Goal: Task Accomplishment & Management: Manage account settings

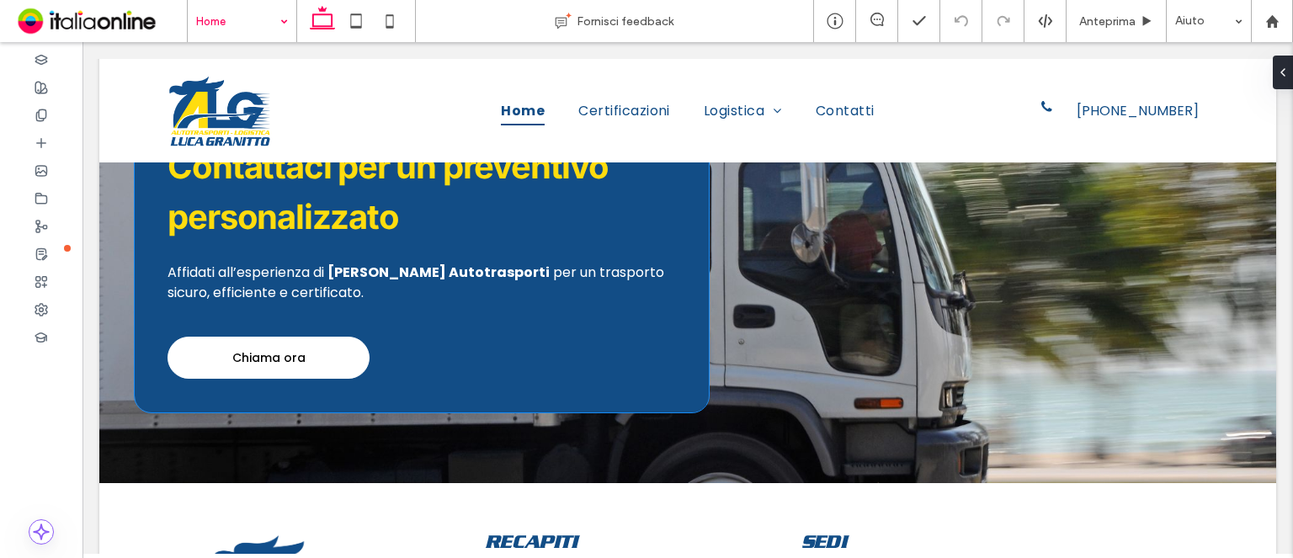
scroll to position [1972, 0]
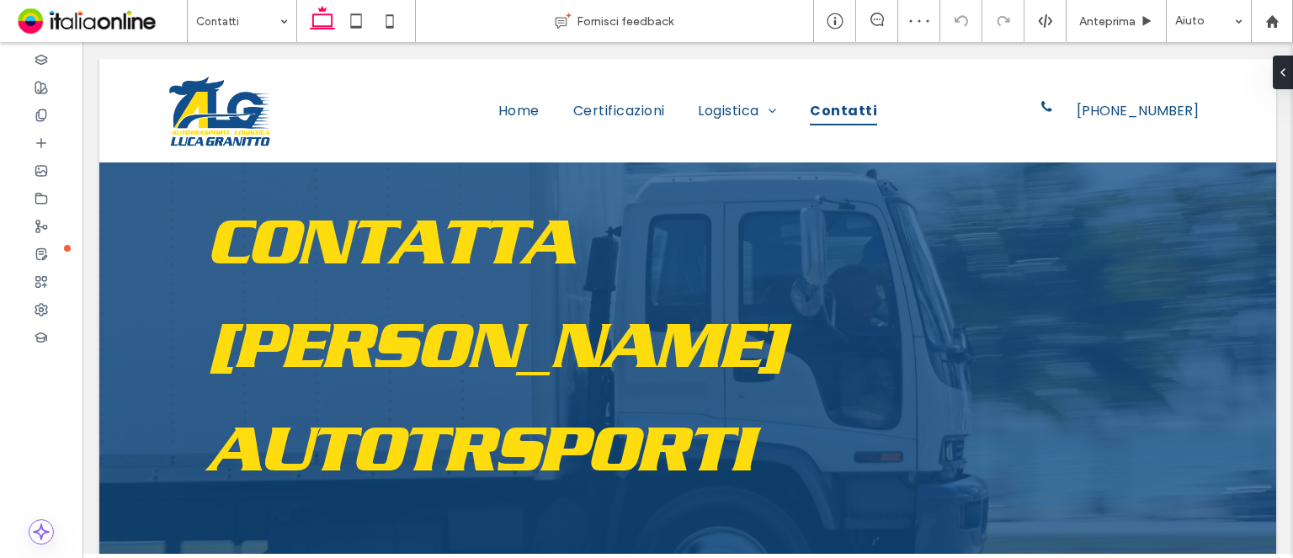
scroll to position [1262, 0]
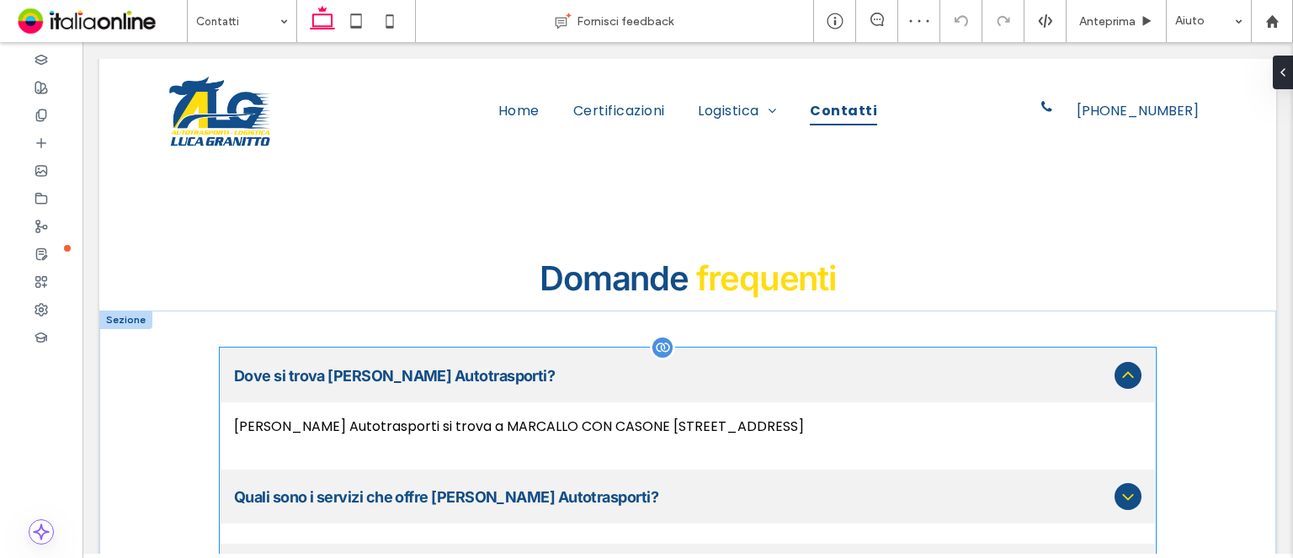
click at [698, 416] on div "[PERSON_NAME] Autotrasporti si trova a MARCALLO CON CASONE [STREET_ADDRESS]" at bounding box center [687, 426] width 907 height 21
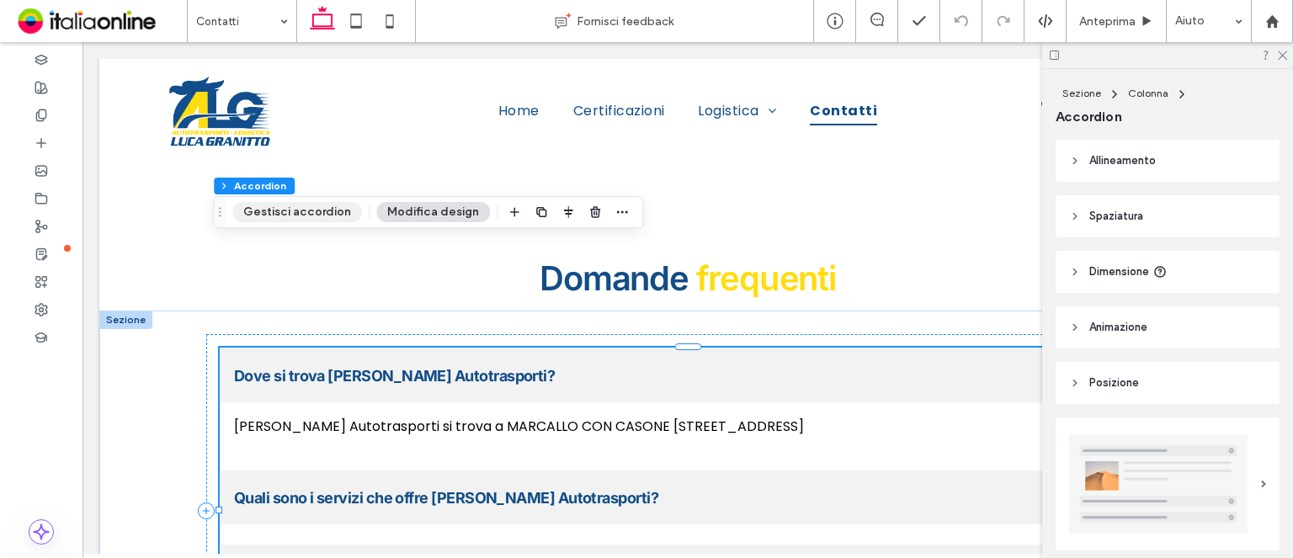
click at [332, 206] on button "Gestisci accordion" at bounding box center [297, 212] width 130 height 20
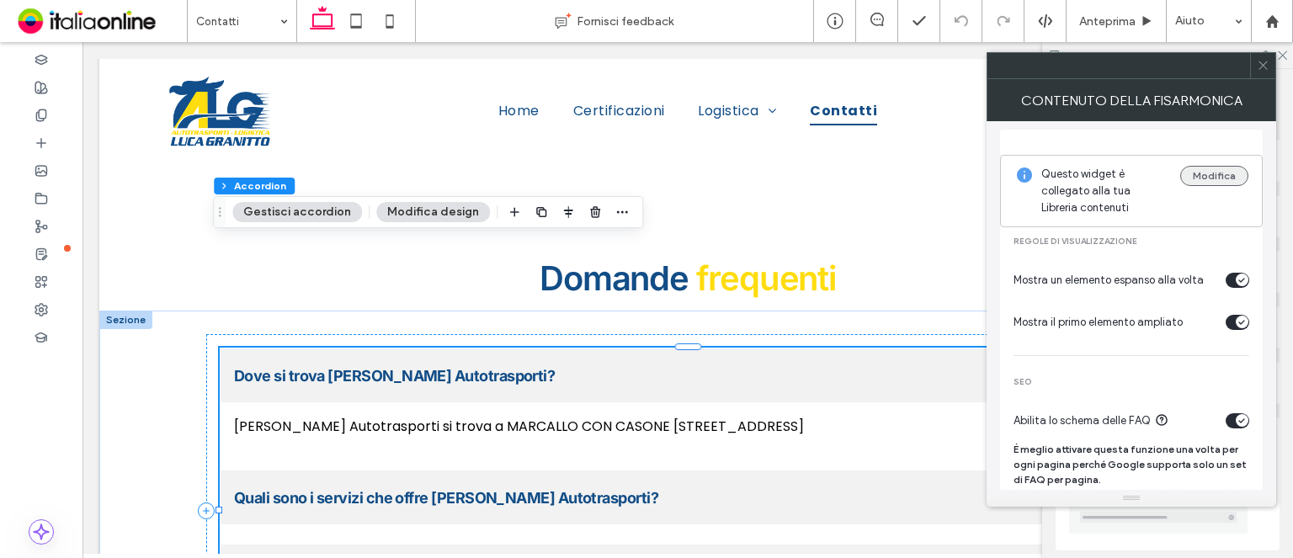
click at [1191, 166] on button "Modifica" at bounding box center [1214, 176] width 68 height 20
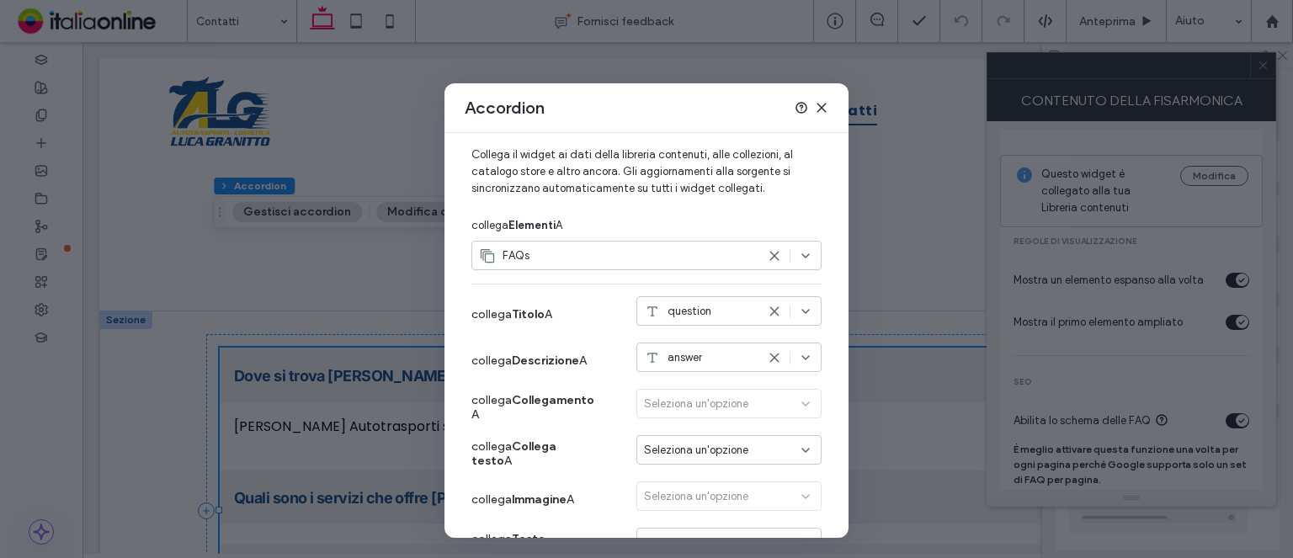
scroll to position [168, 0]
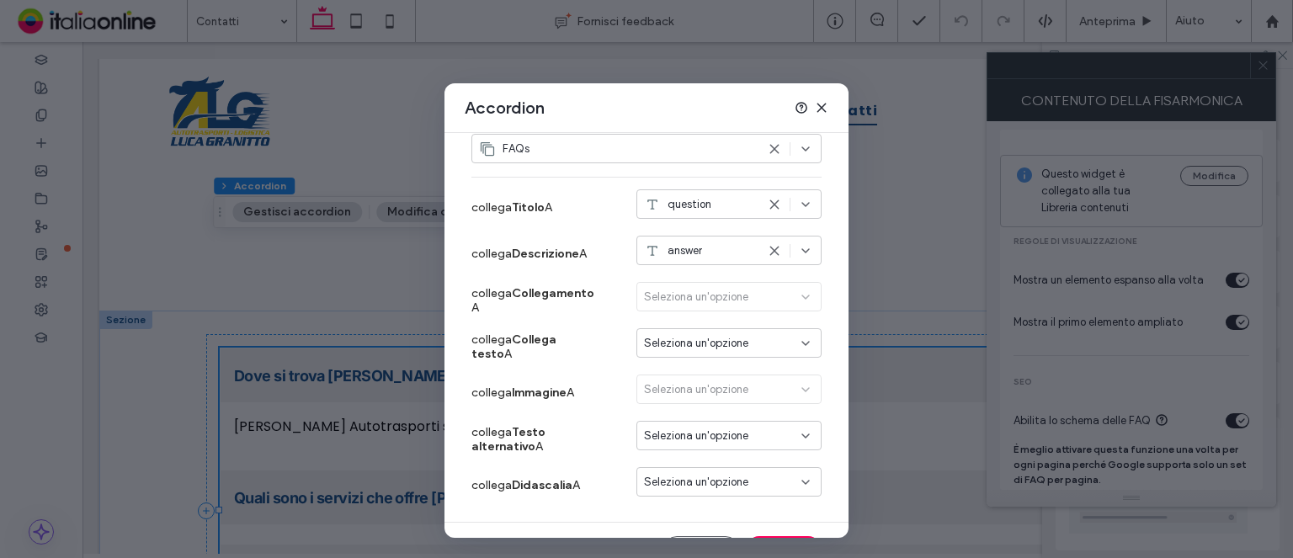
click at [655, 433] on span "Seleziona un'opzione" at bounding box center [696, 435] width 104 height 17
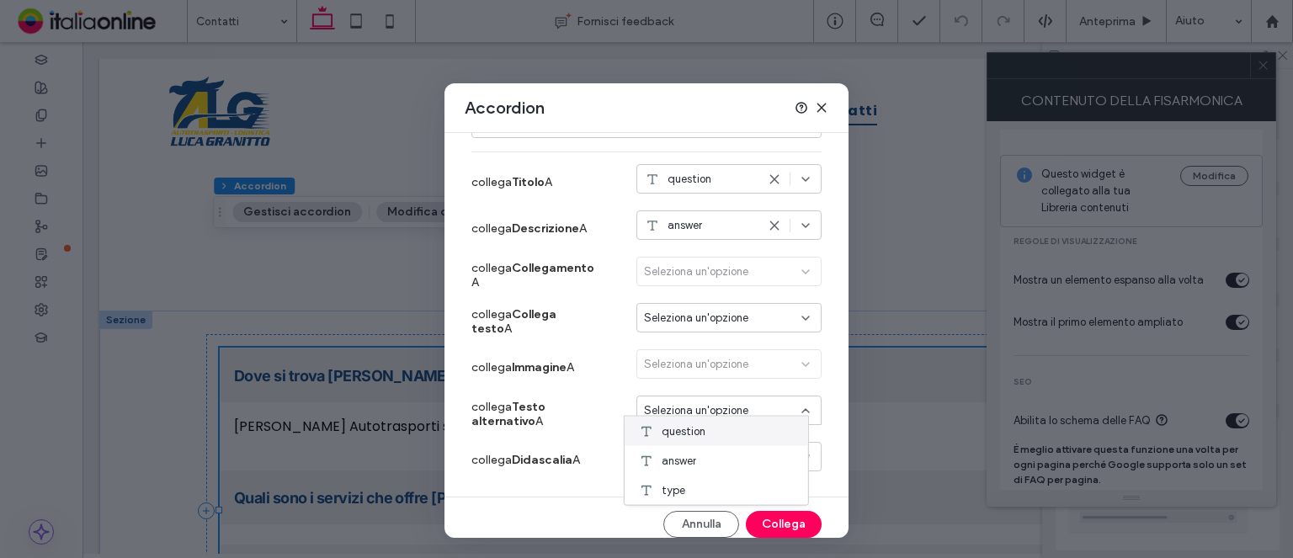
scroll to position [206, 0]
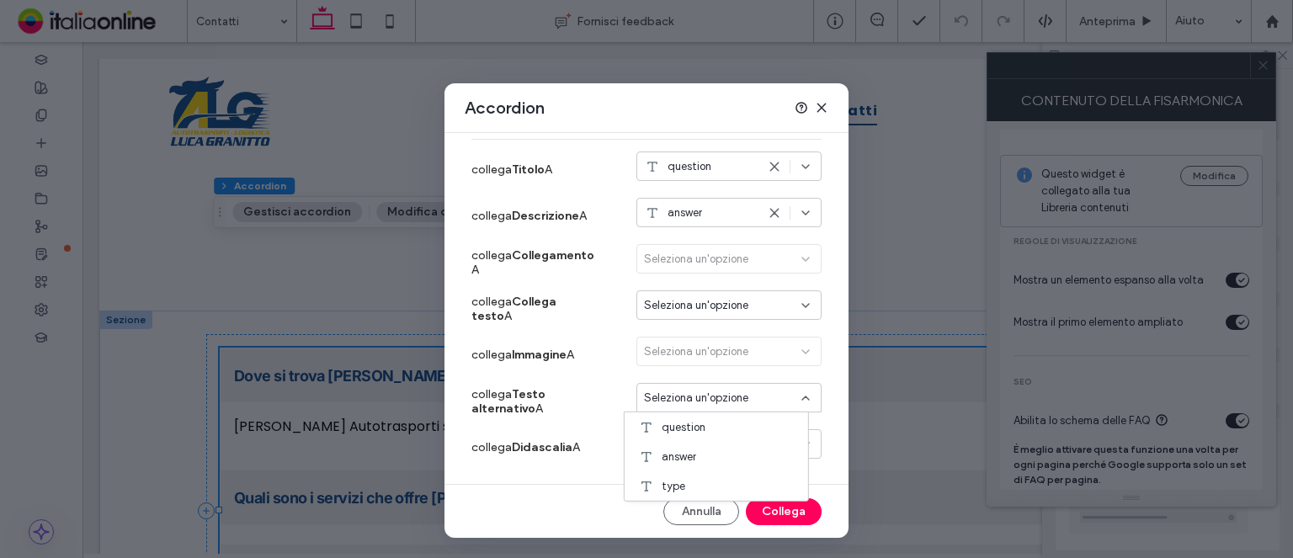
click at [596, 385] on label "collega Testo alternativo A" at bounding box center [534, 401] width 126 height 45
click at [754, 449] on div "Seleziona un'opzione" at bounding box center [719, 444] width 150 height 17
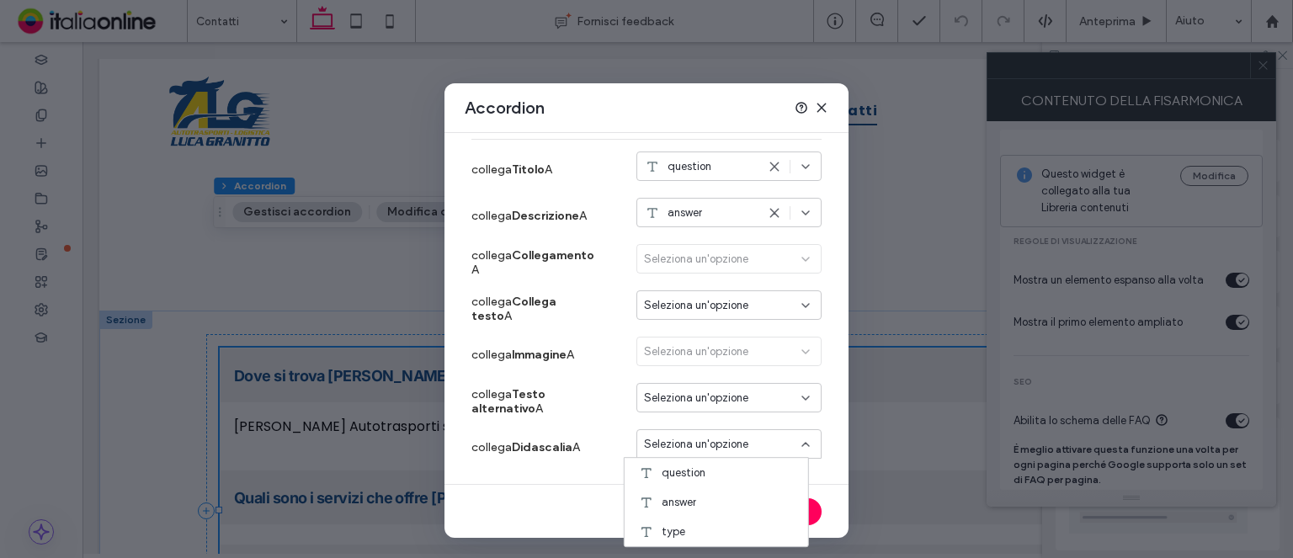
click at [703, 524] on div "type" at bounding box center [715, 531] width 183 height 29
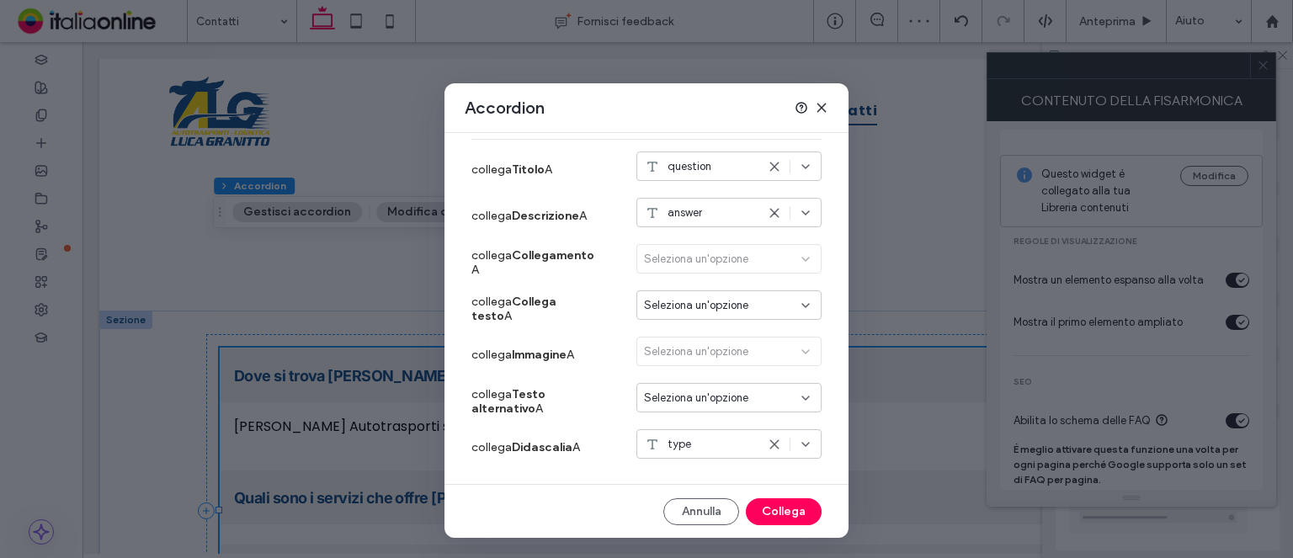
click at [646, 443] on icon at bounding box center [652, 444] width 17 height 17
type input "**"
click at [815, 438] on div "Collega Filtra e ordina Modifica contenuti Collega il widget ai dati della libr…" at bounding box center [646, 335] width 404 height 404
click at [781, 511] on button "Collega" at bounding box center [784, 511] width 76 height 27
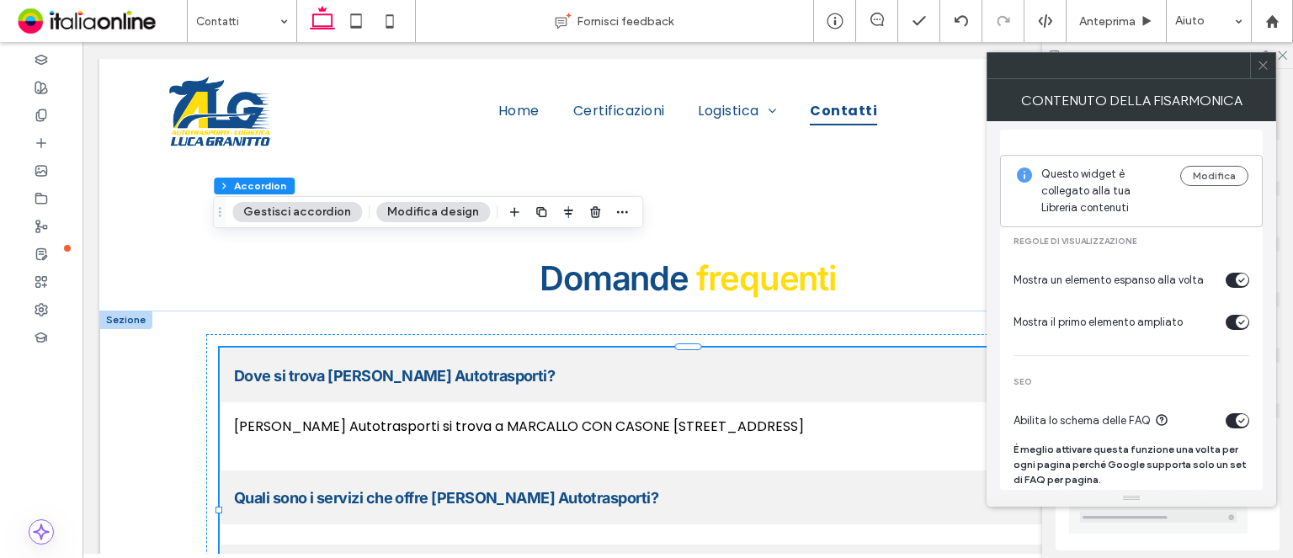
drag, startPoint x: 1262, startPoint y: 65, endPoint x: 1148, endPoint y: 102, distance: 120.3
click at [1262, 65] on use at bounding box center [1262, 65] width 8 height 8
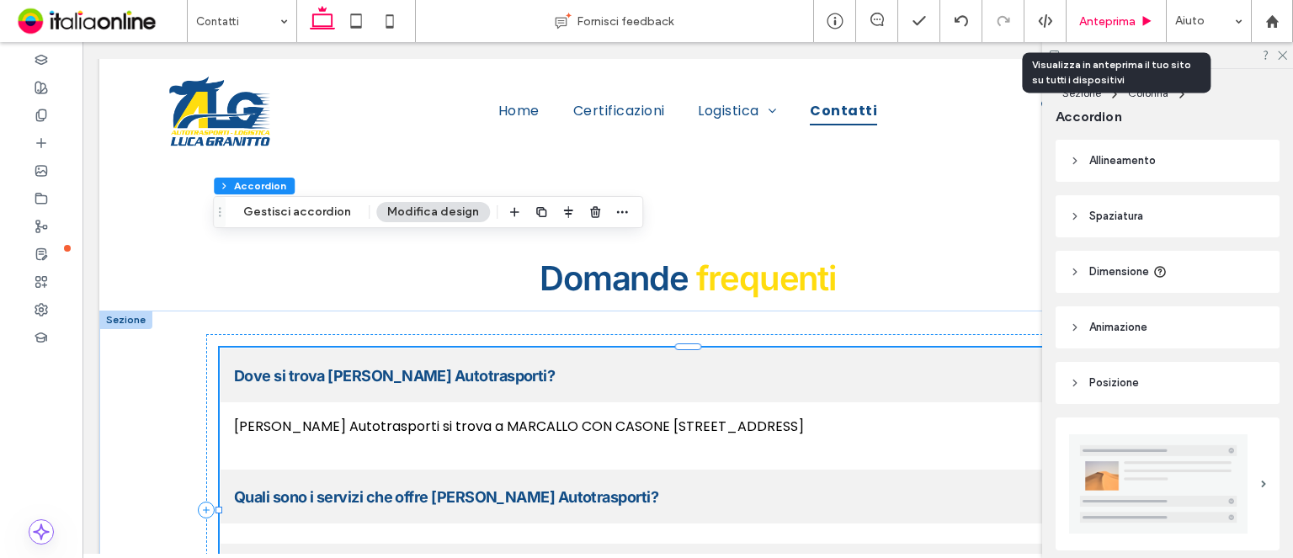
drag, startPoint x: 1100, startPoint y: 16, endPoint x: 519, endPoint y: 401, distance: 696.9
click at [1100, 16] on span "Anteprima" at bounding box center [1107, 21] width 56 height 14
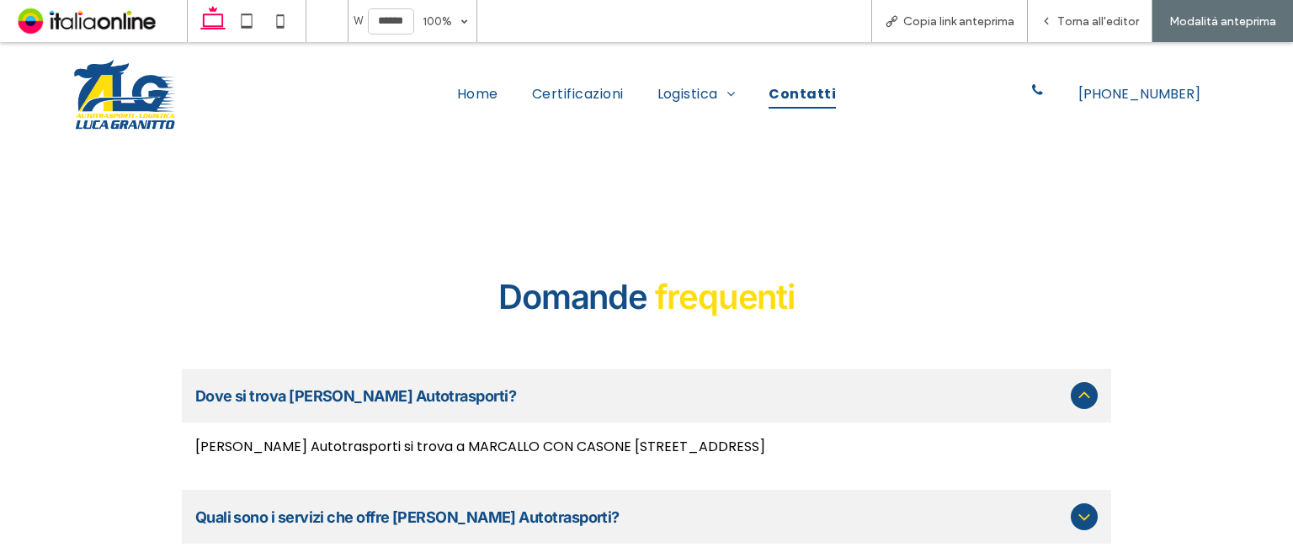
scroll to position [1273, 0]
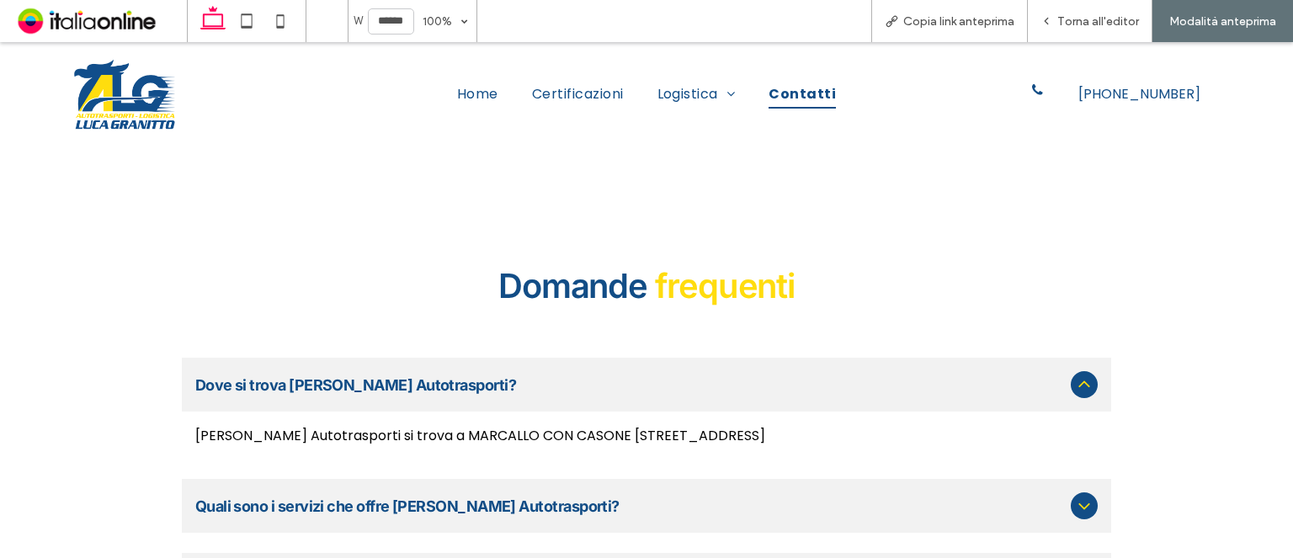
click at [555, 495] on span "Quali sono i servizi che offre [PERSON_NAME] Autotrasporti?" at bounding box center [629, 506] width 869 height 23
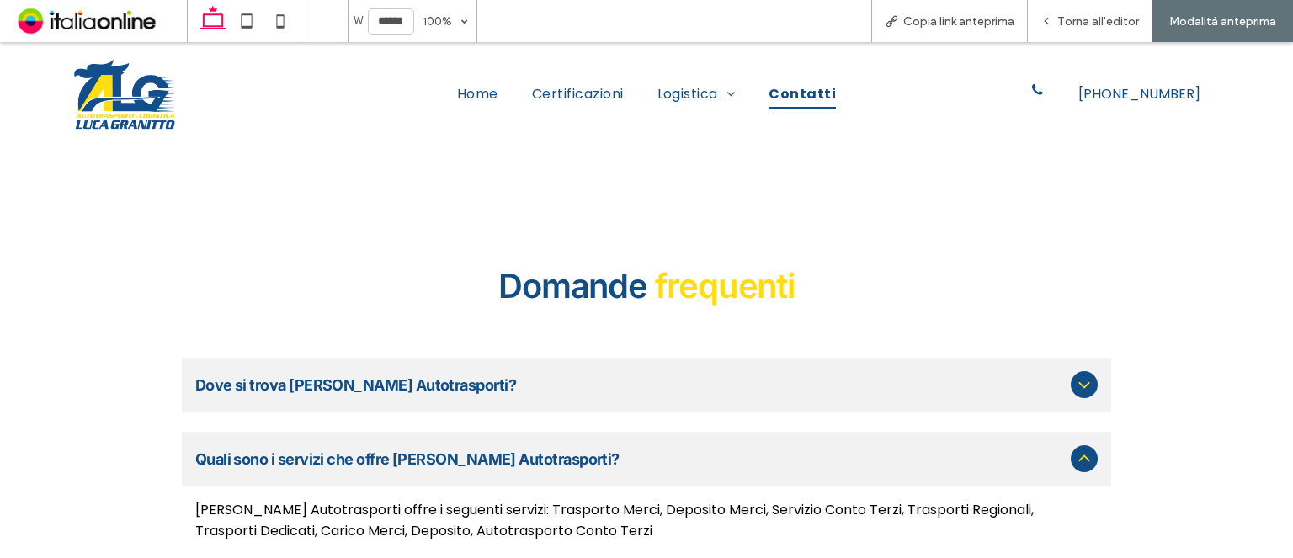
drag, startPoint x: 555, startPoint y: 483, endPoint x: 560, endPoint y: 443, distance: 40.7
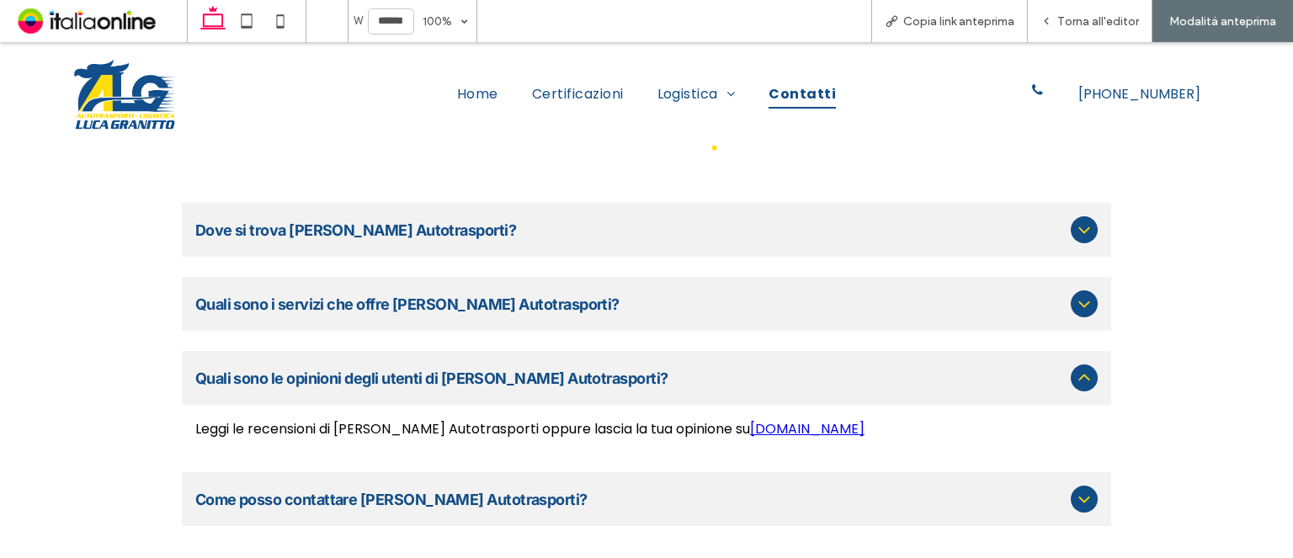
scroll to position [1441, 0]
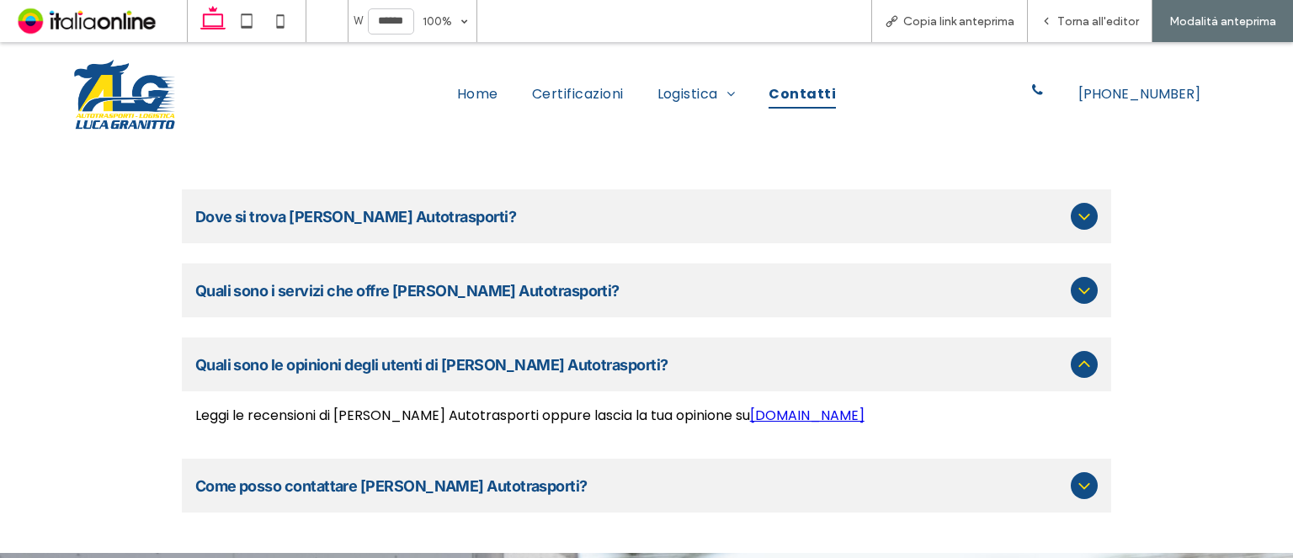
click at [569, 475] on span "Come posso contattare [PERSON_NAME] Autotrasporti?" at bounding box center [629, 486] width 869 height 23
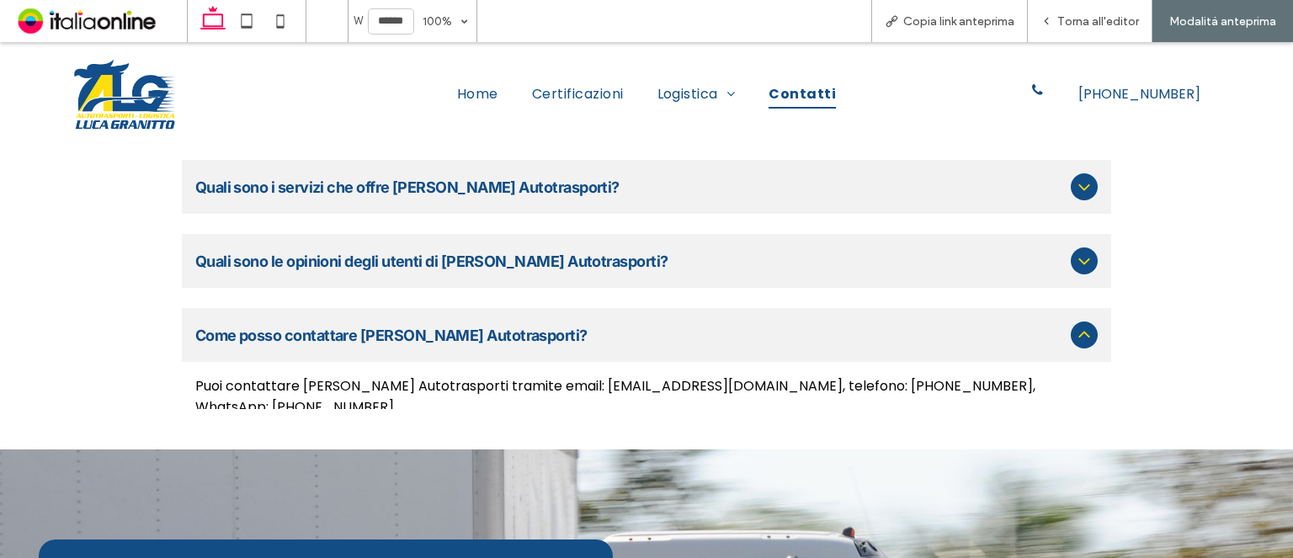
scroll to position [1427, 0]
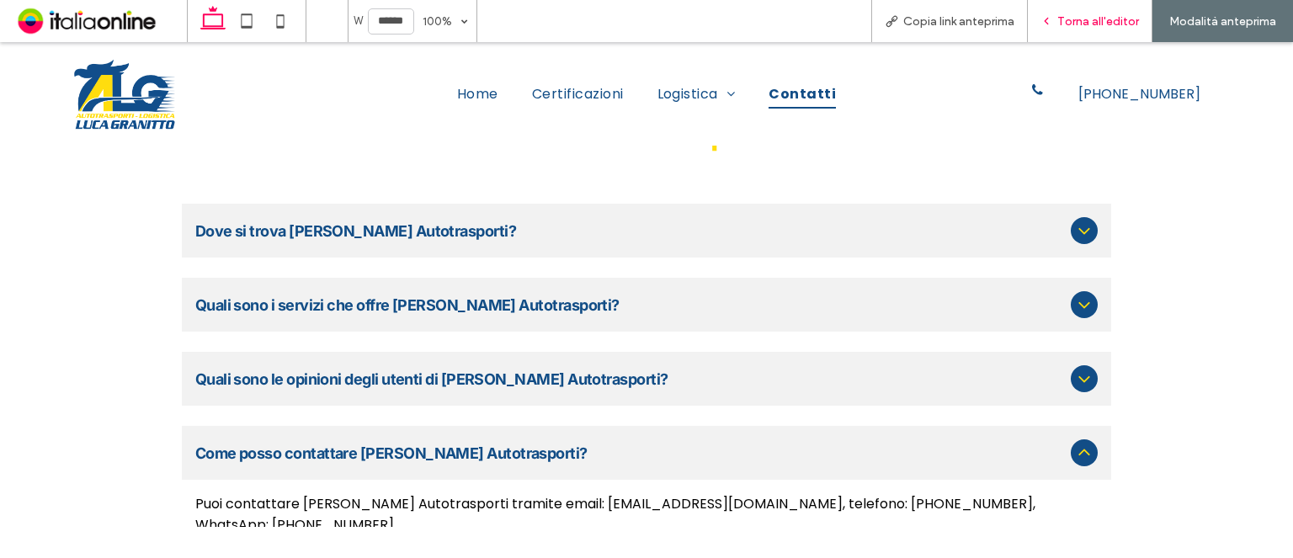
click at [1117, 23] on span "Torna all'editor" at bounding box center [1098, 21] width 82 height 14
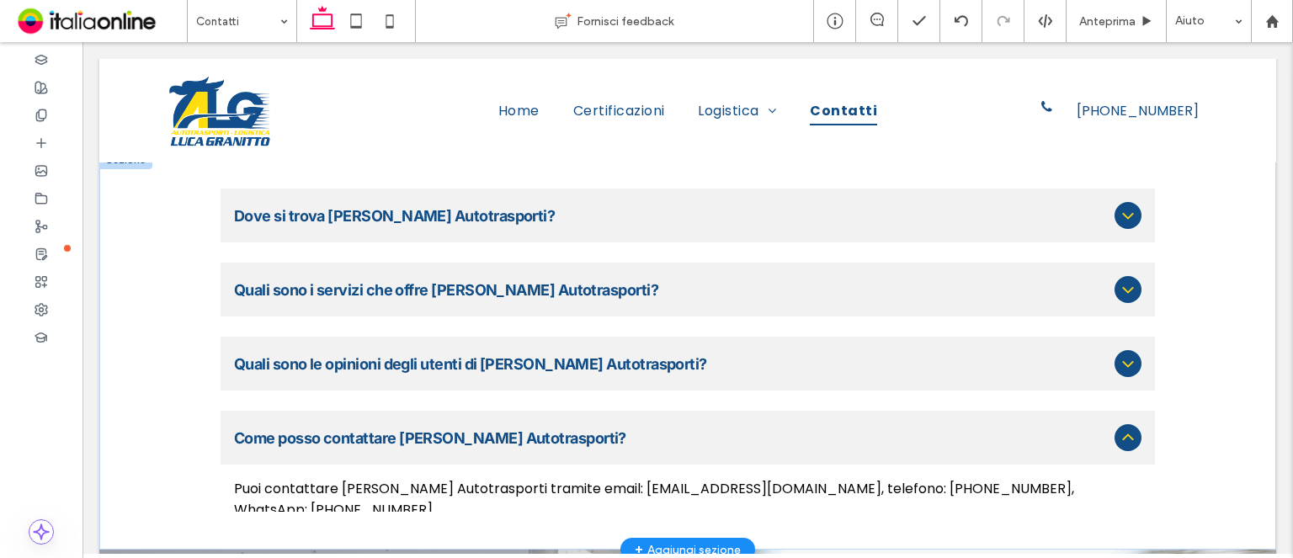
scroll to position [1409, 0]
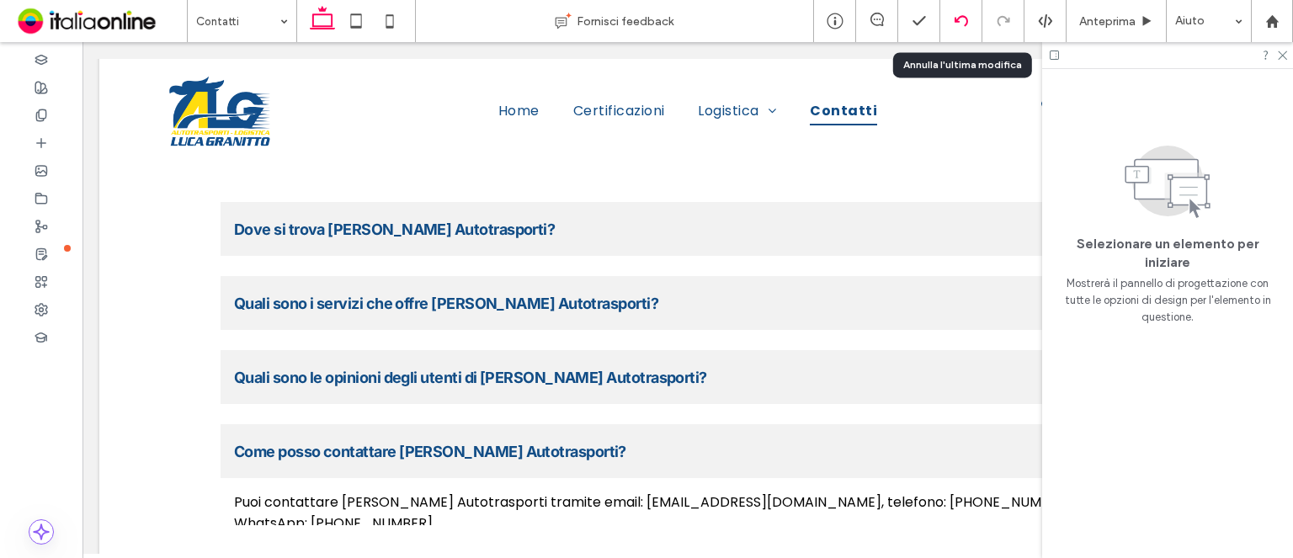
click at [952, 20] on div at bounding box center [960, 20] width 41 height 13
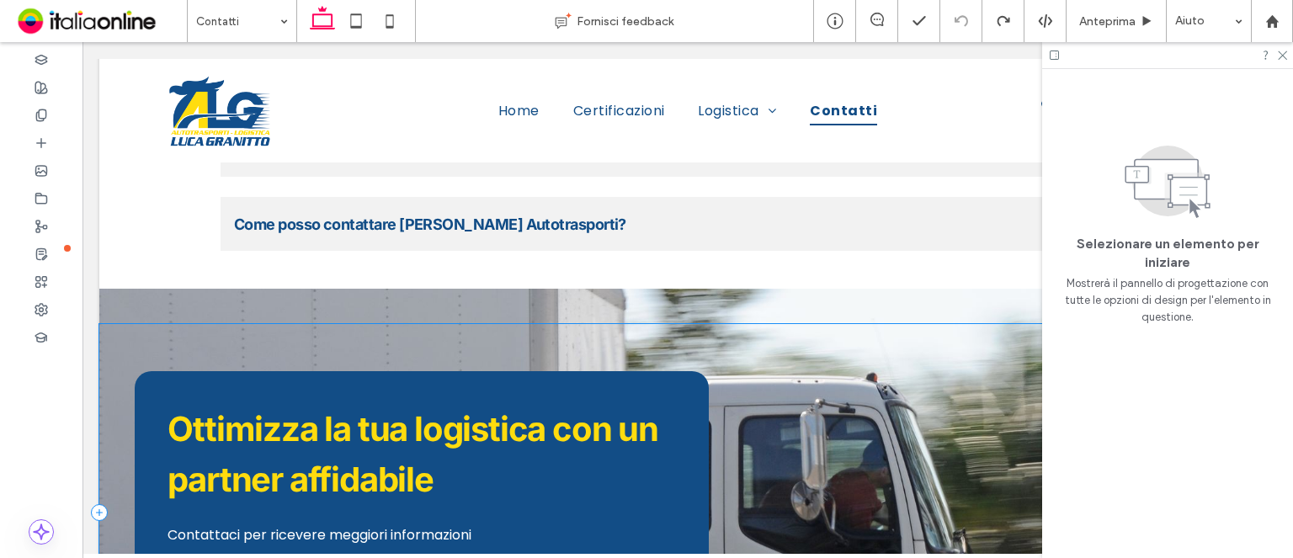
scroll to position [2077, 0]
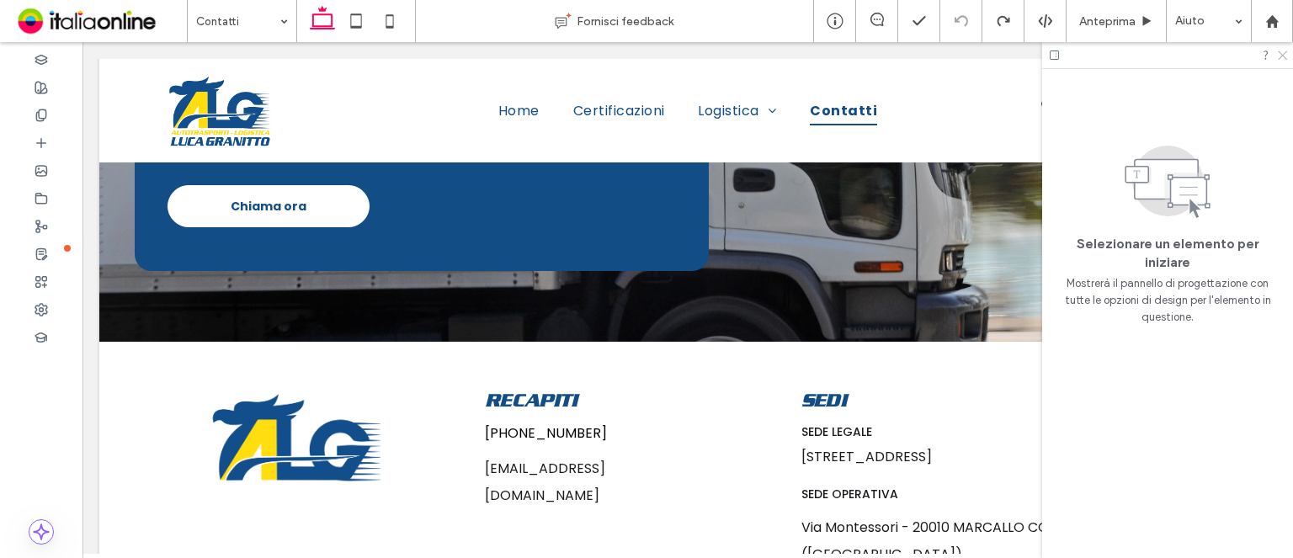
click at [1280, 57] on use at bounding box center [1281, 55] width 9 height 9
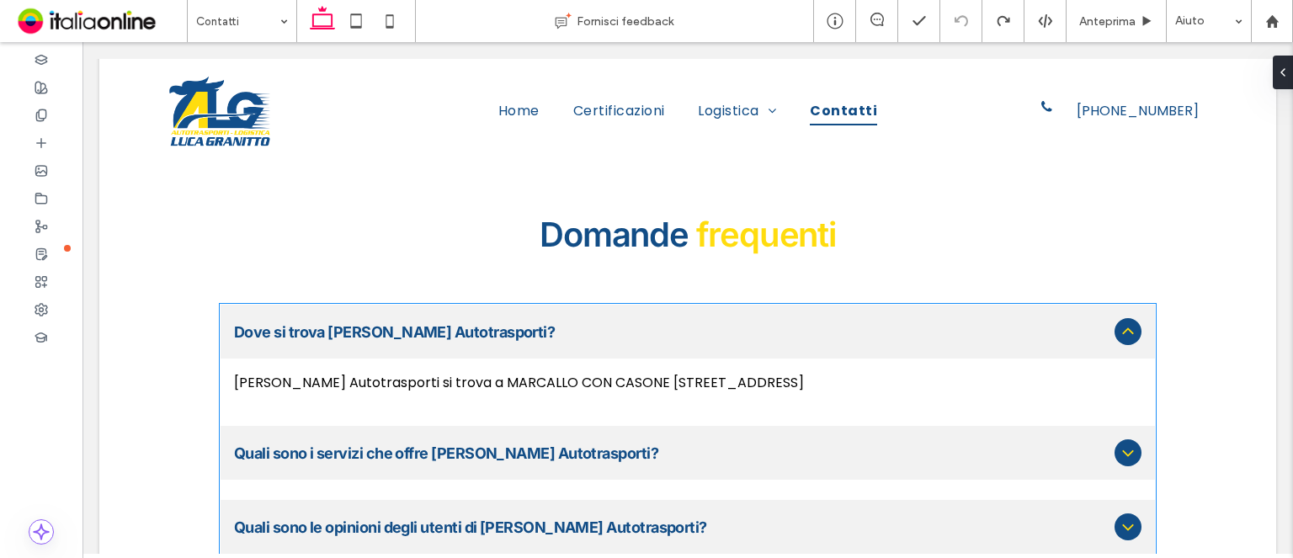
scroll to position [1222, 0]
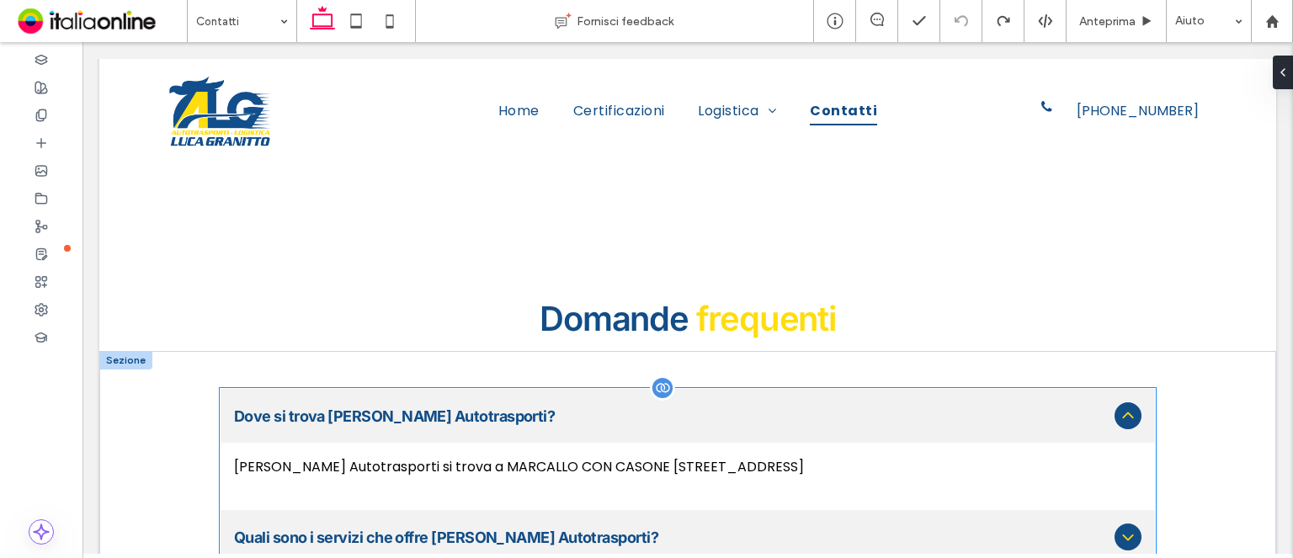
click at [653, 375] on div at bounding box center [662, 387] width 25 height 25
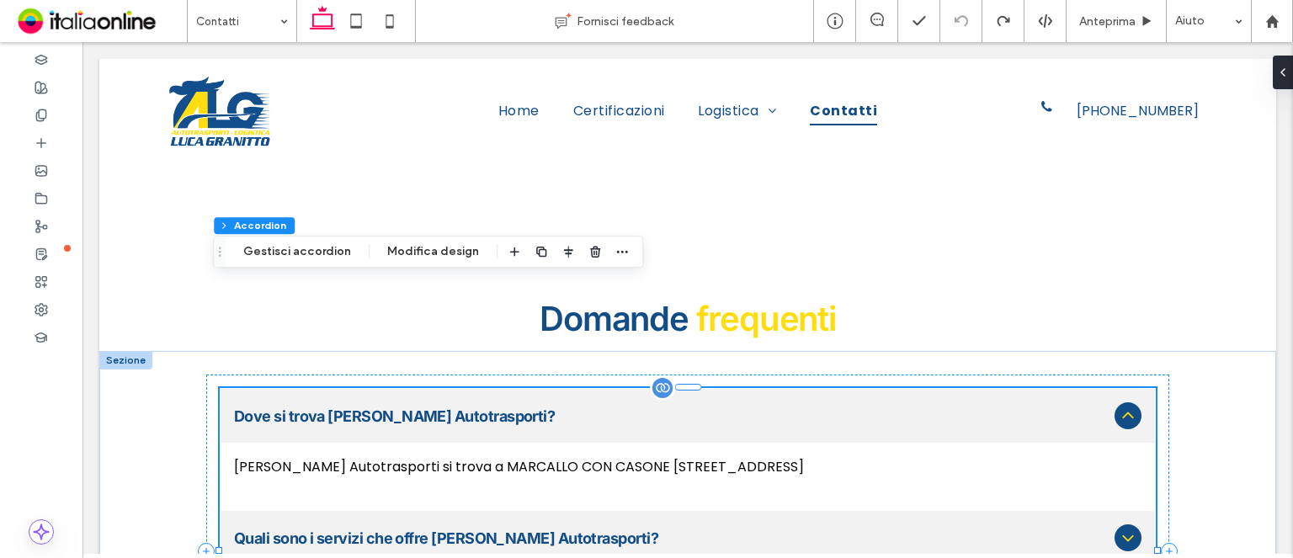
click at [653, 375] on div at bounding box center [662, 387] width 25 height 25
click at [615, 251] on icon "button" at bounding box center [621, 251] width 13 height 13
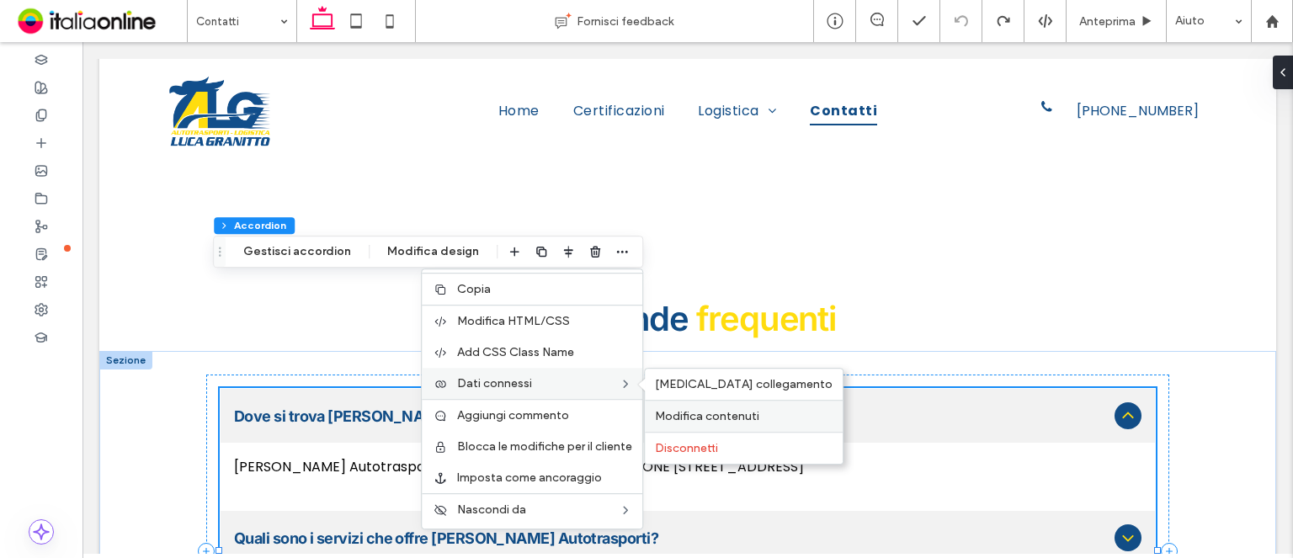
click at [707, 417] on span "Modifica contenuti" at bounding box center [707, 416] width 104 height 14
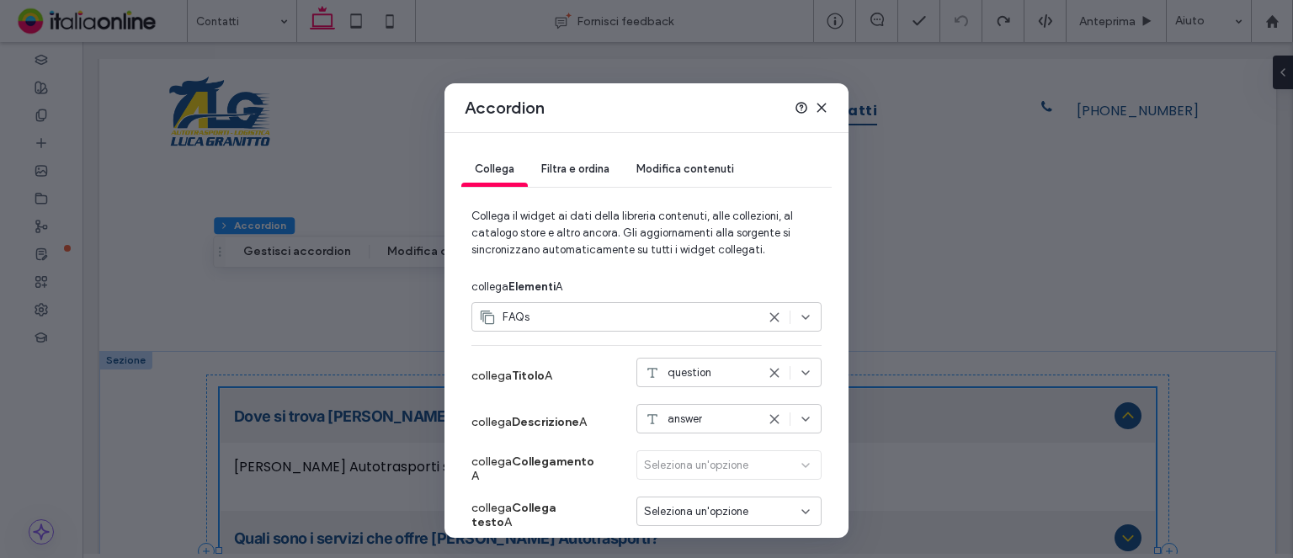
click at [703, 164] on span "Modifica contenuti" at bounding box center [685, 168] width 98 height 13
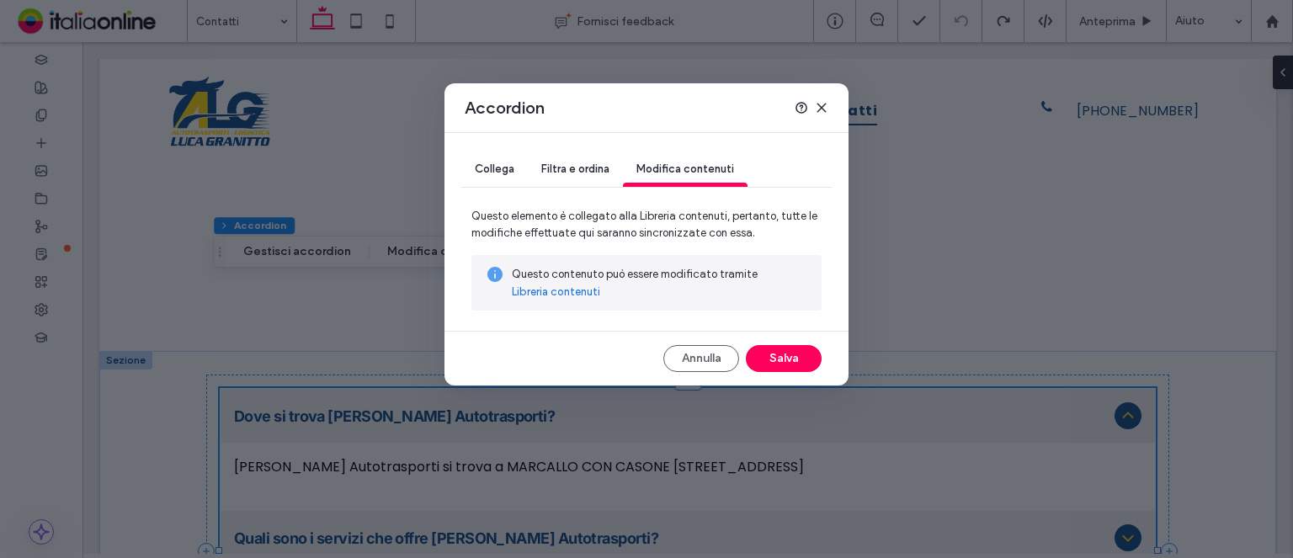
click at [565, 290] on link "Libreria contenuti" at bounding box center [556, 292] width 88 height 17
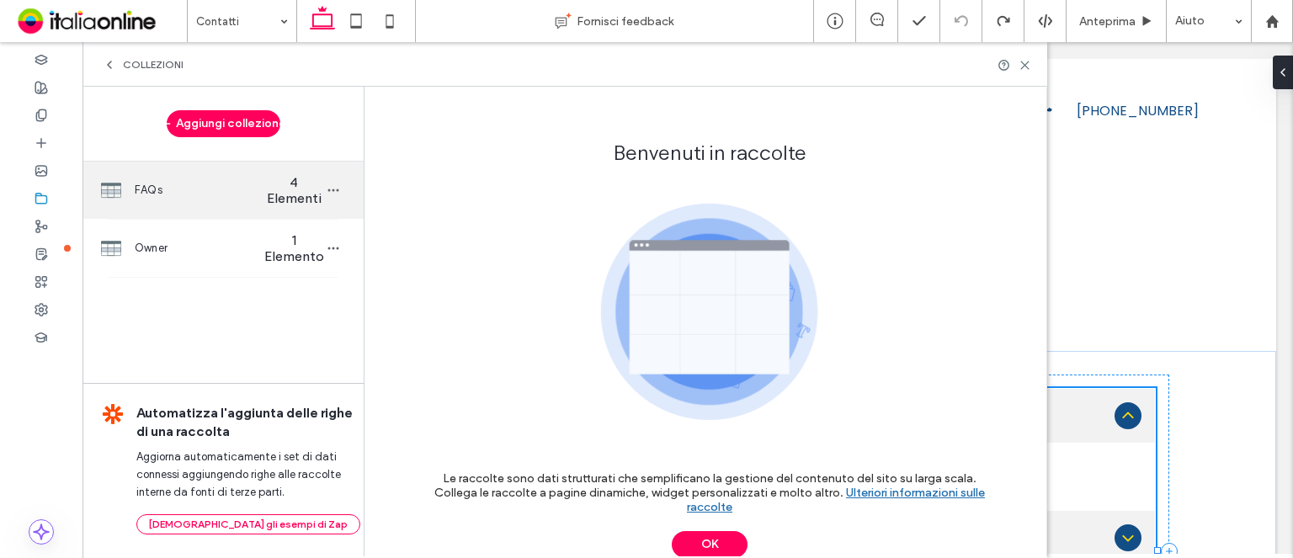
click at [239, 190] on span "FAQs" at bounding box center [200, 190] width 130 height 17
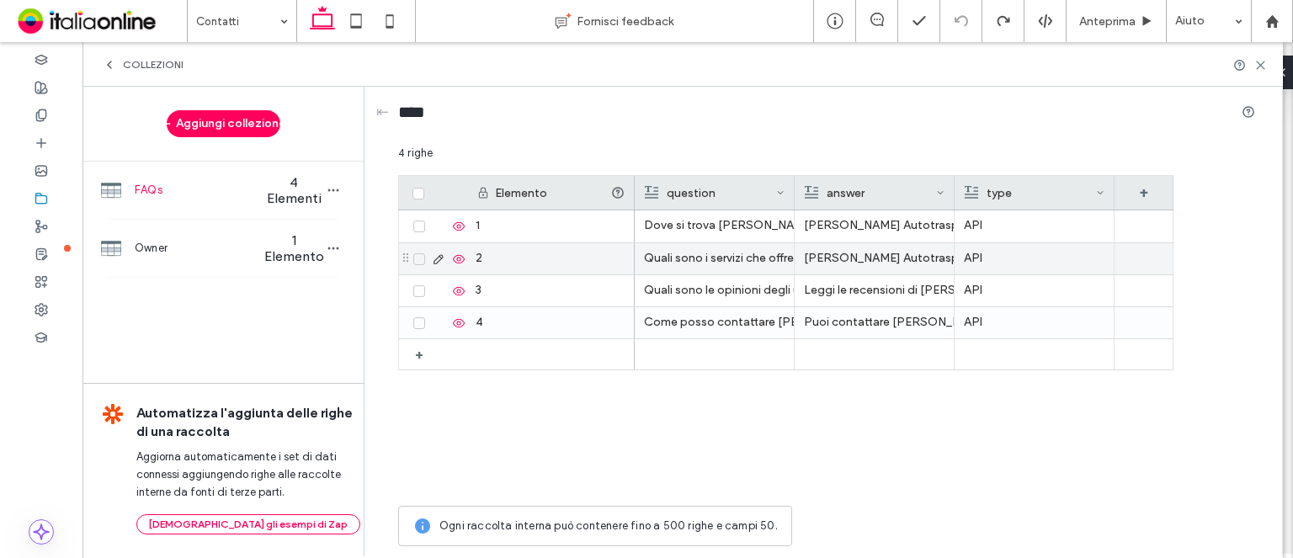
click at [839, 255] on div "[PERSON_NAME] Autotrasporti offre i seguenti servizi: Trasporto Merci, Deposito…" at bounding box center [874, 258] width 141 height 30
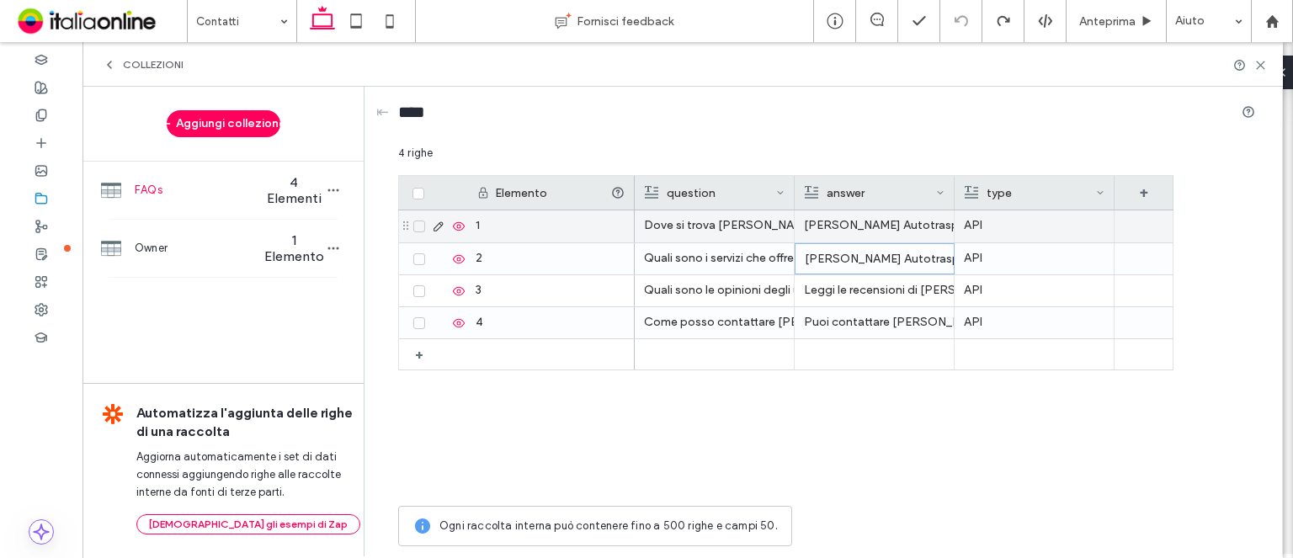
drag, startPoint x: 725, startPoint y: 228, endPoint x: 831, endPoint y: 226, distance: 106.9
click at [725, 228] on div "Dove si trova [PERSON_NAME] Autotrasporti?" at bounding box center [714, 225] width 141 height 30
click at [831, 226] on div "[PERSON_NAME] Autotrasporti si trova a MARCALLO CON CASONE [STREET_ADDRESS]" at bounding box center [874, 225] width 141 height 30
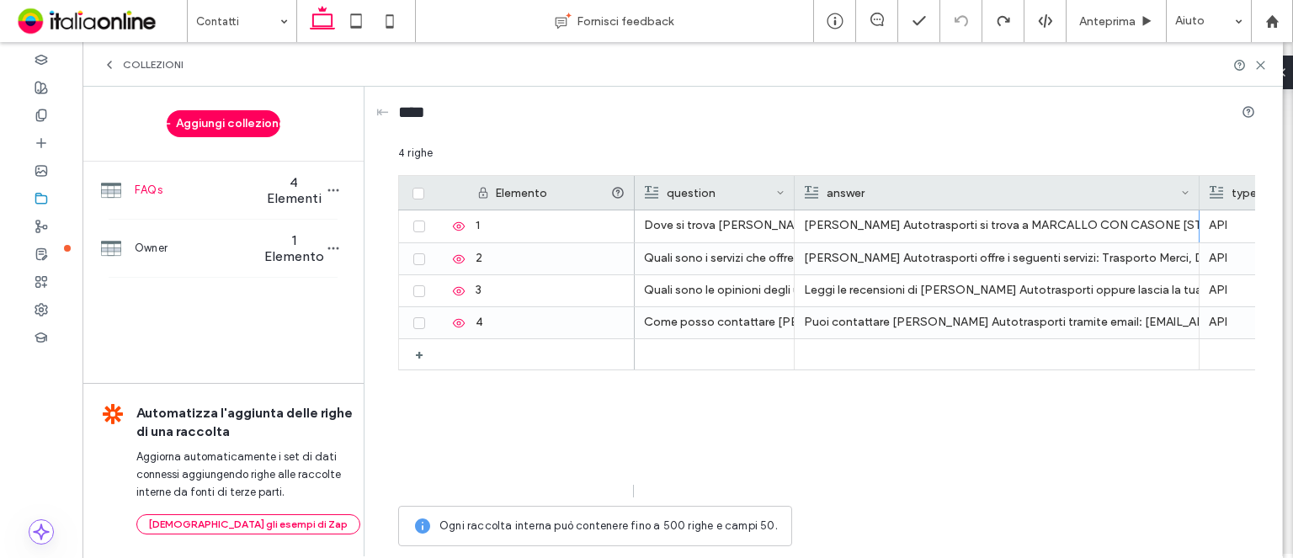
drag, startPoint x: 1196, startPoint y: 206, endPoint x: 1138, endPoint y: 209, distance: 58.1
click at [1196, 206] on div at bounding box center [1199, 193] width 7 height 34
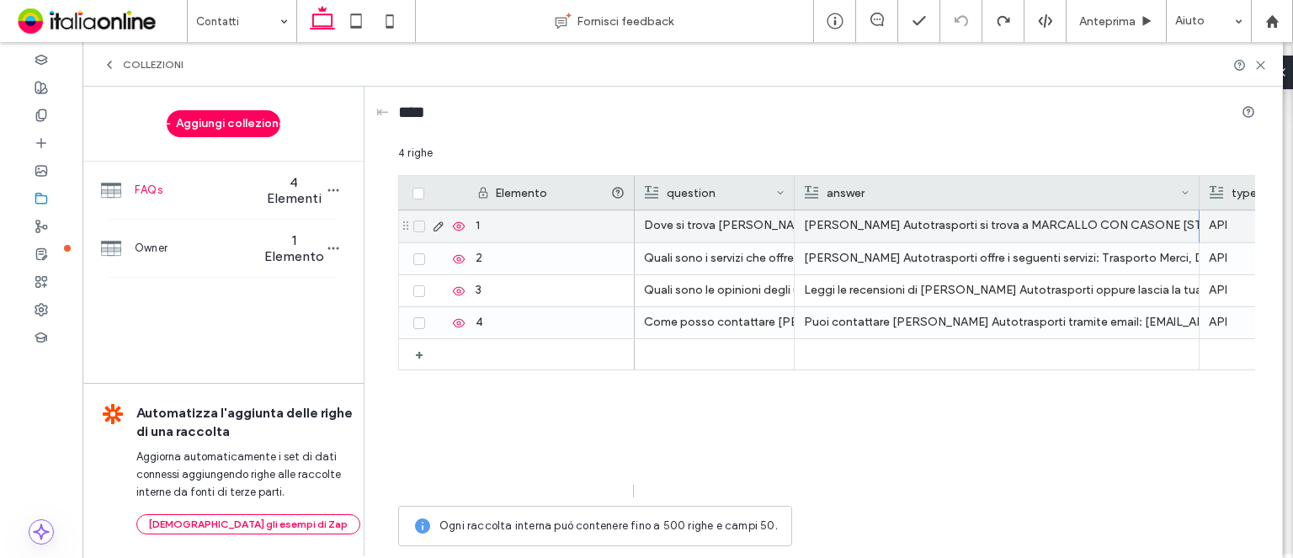
click at [1111, 222] on div "[PERSON_NAME] Autotrasporti si trova a MARCALLO CON CASONE [STREET_ADDRESS]" at bounding box center [996, 225] width 385 height 30
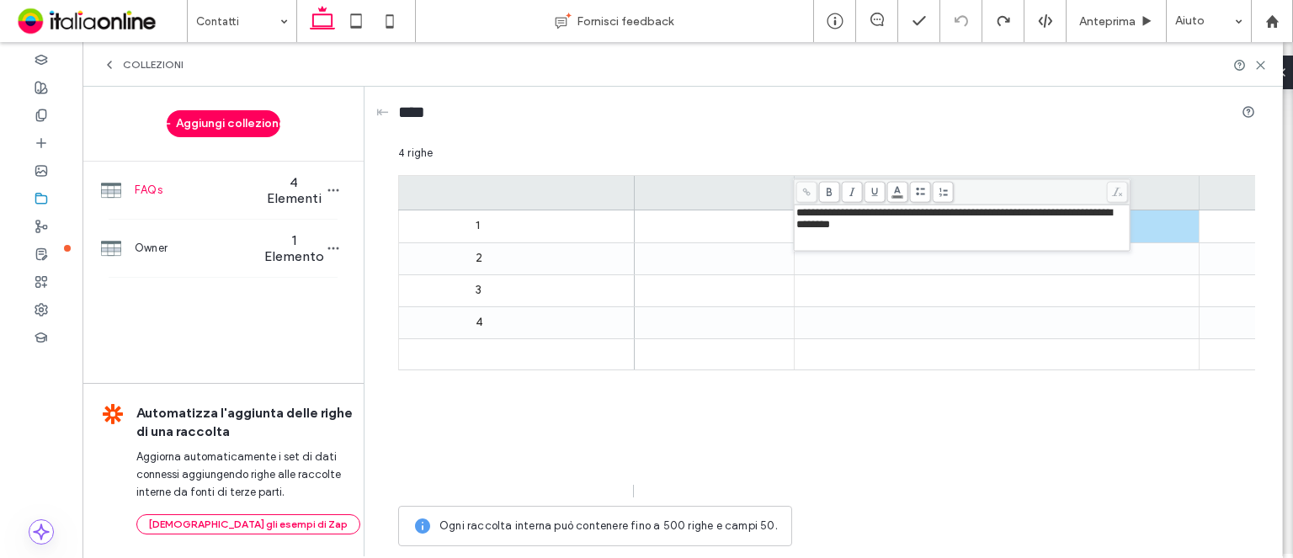
click at [1111, 222] on div "**********" at bounding box center [962, 219] width 332 height 24
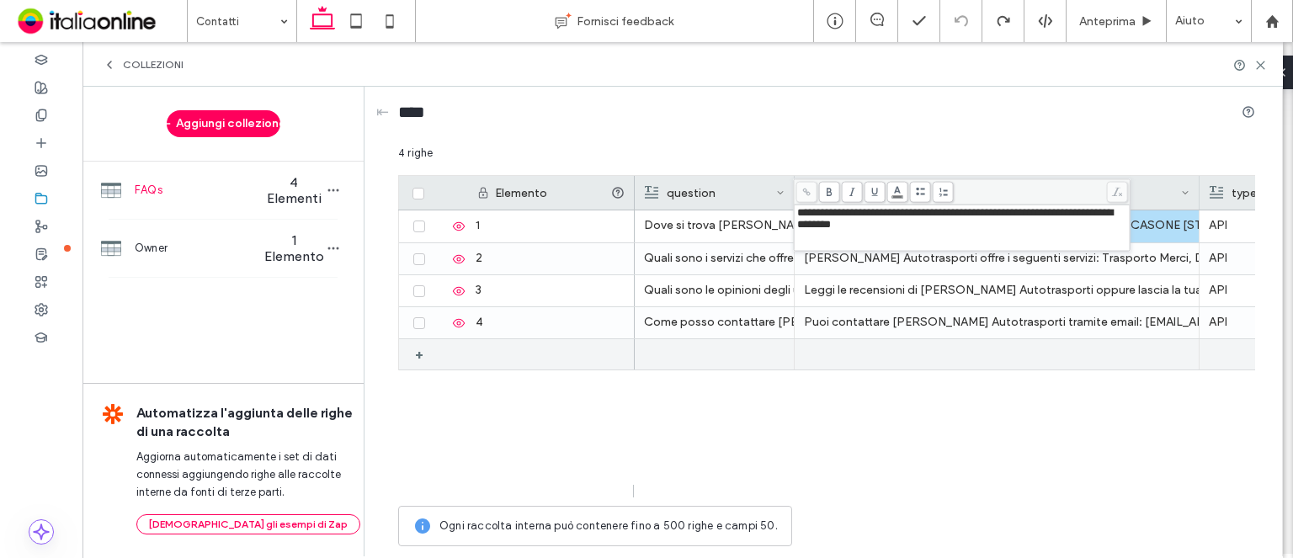
click at [957, 357] on div at bounding box center [996, 354] width 385 height 30
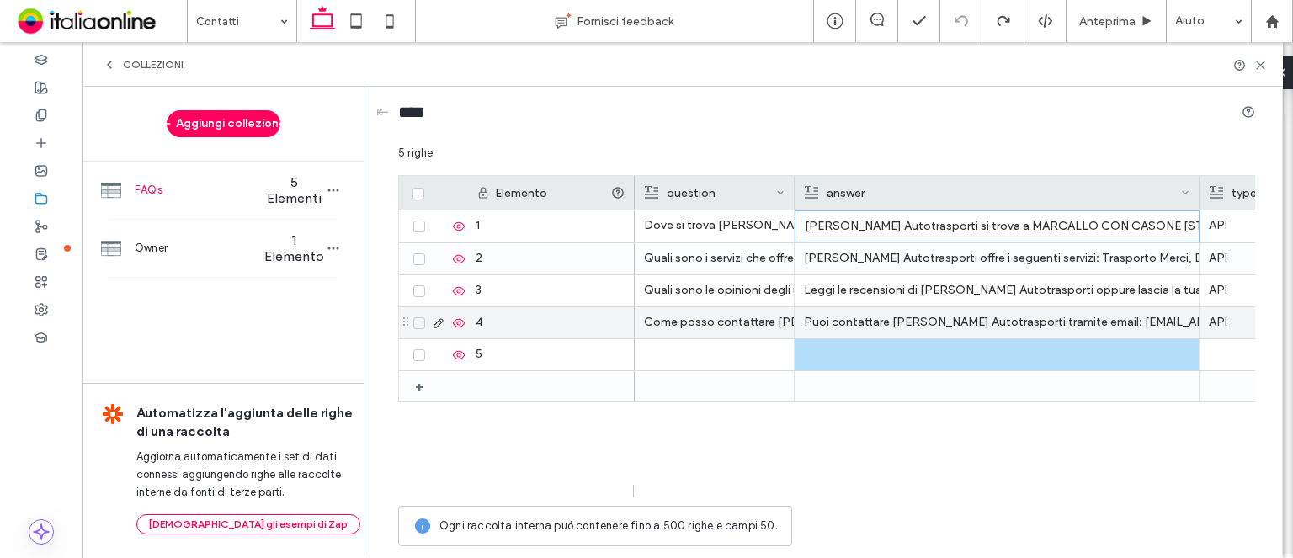
click at [739, 318] on div "Come posso contattare [PERSON_NAME] Autotrasporti?" at bounding box center [714, 322] width 141 height 30
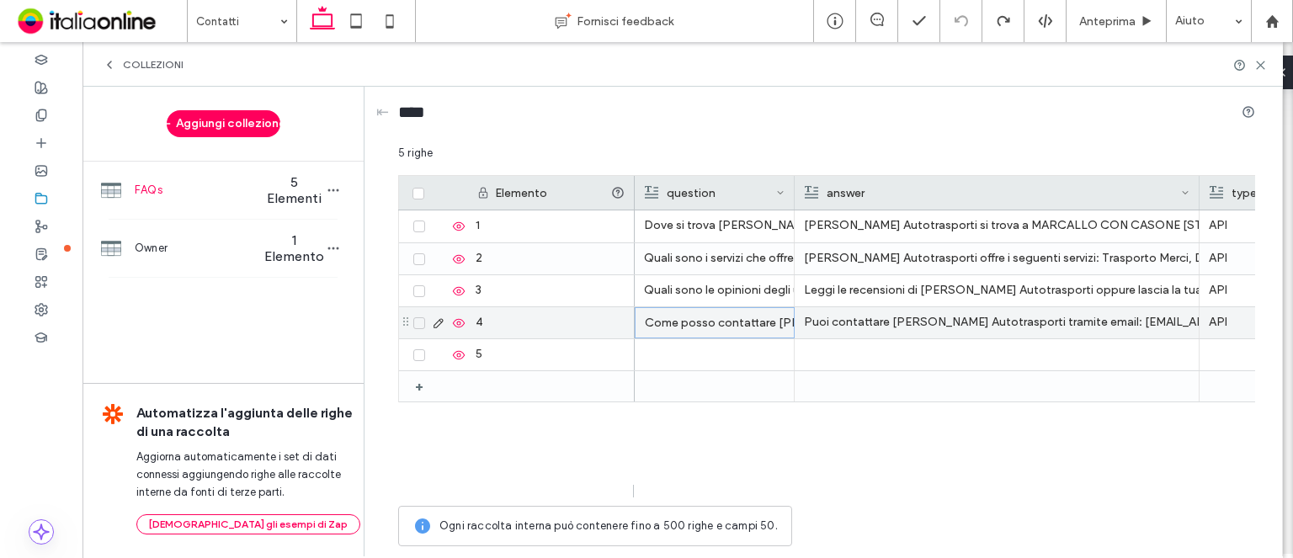
click at [895, 327] on div "Puoi contattare [PERSON_NAME] Autotrasporti tramite email: [EMAIL_ADDRESS][DOMA…" at bounding box center [996, 322] width 385 height 30
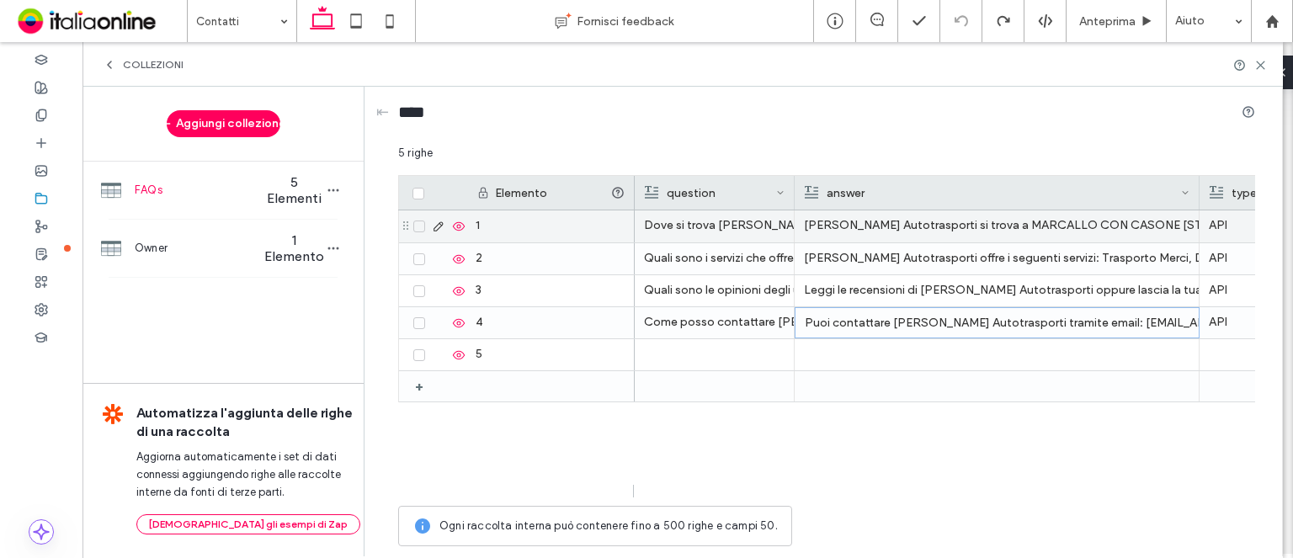
drag, startPoint x: 887, startPoint y: 226, endPoint x: 870, endPoint y: 225, distance: 16.9
click at [887, 226] on div "[PERSON_NAME] Autotrasporti si trova a MARCALLO CON CASONE [STREET_ADDRESS]" at bounding box center [996, 225] width 385 height 30
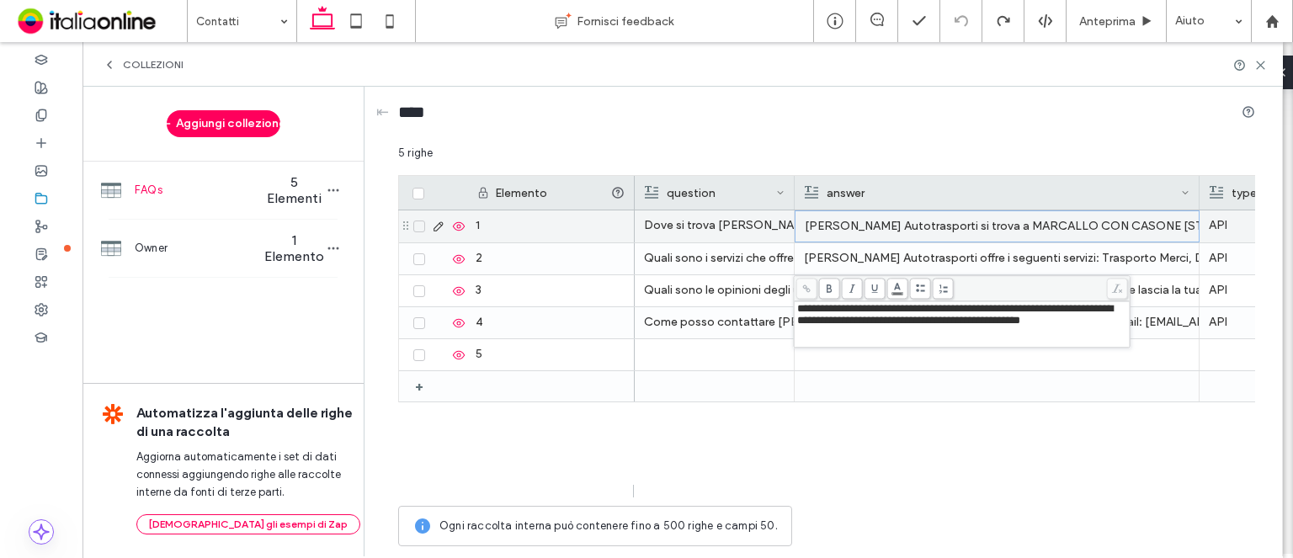
drag, startPoint x: 870, startPoint y: 225, endPoint x: 852, endPoint y: 256, distance: 36.2
click at [870, 225] on div "[PERSON_NAME] Autotrasporti si trova a MARCALLO CON CASONE [STREET_ADDRESS]" at bounding box center [996, 226] width 385 height 30
click at [841, 225] on div "[PERSON_NAME] Autotrasporti si trova a MARCALLO CON CASONE [STREET_ADDRESS]" at bounding box center [996, 226] width 385 height 30
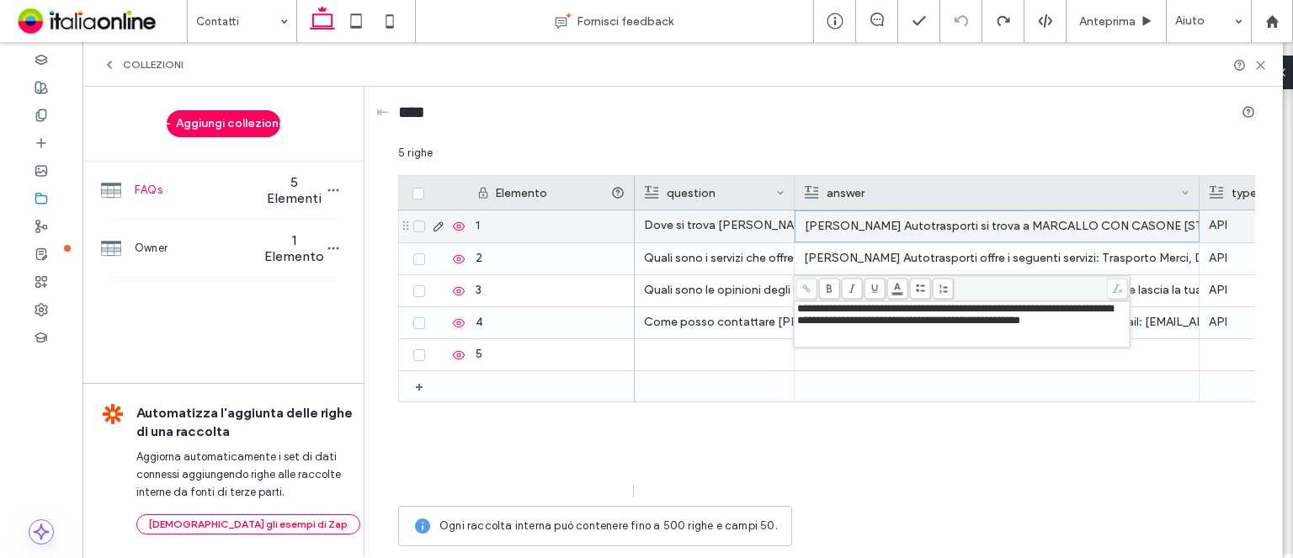
click at [865, 228] on div "[PERSON_NAME] Autotrasporti si trova a MARCALLO CON CASONE [STREET_ADDRESS]" at bounding box center [996, 226] width 385 height 30
click at [987, 228] on div "[PERSON_NAME] Autotrasporti si trova a MARCALLO CON CASONE [STREET_ADDRESS]" at bounding box center [996, 226] width 385 height 30
click at [1151, 225] on div "[PERSON_NAME] Autotrasporti si trova a MARCALLO CON CASONE [STREET_ADDRESS]" at bounding box center [996, 226] width 385 height 30
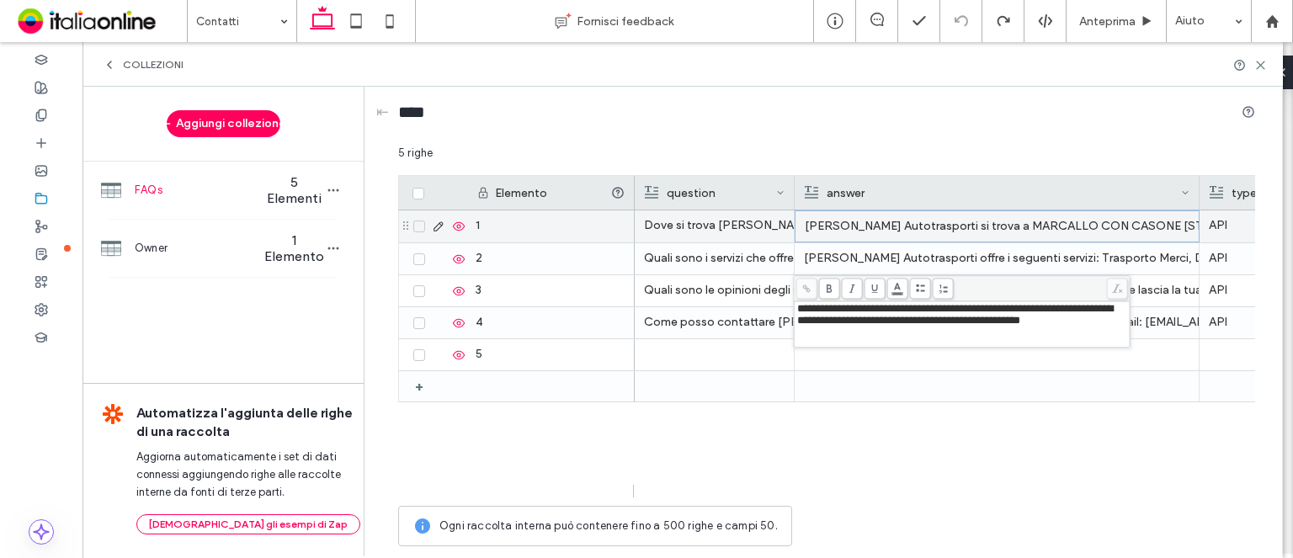
click at [1151, 225] on div "[PERSON_NAME] Autotrasporti si trova a MARCALLO CON CASONE [STREET_ADDRESS]" at bounding box center [996, 226] width 385 height 30
click at [1149, 225] on div "[PERSON_NAME] Autotrasporti si trova a MARCALLO CON CASONE [STREET_ADDRESS]" at bounding box center [996, 226] width 385 height 30
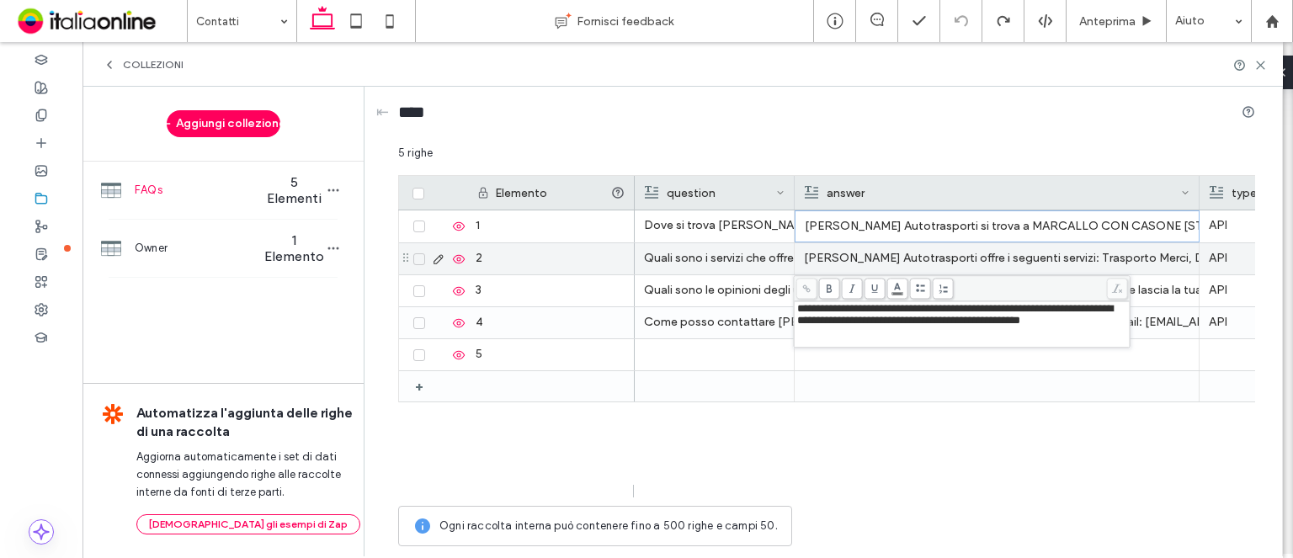
drag, startPoint x: 852, startPoint y: 256, endPoint x: 926, endPoint y: 327, distance: 103.0
click at [852, 256] on div "[PERSON_NAME] Autotrasporti offre i seguenti servizi: Trasporto Merci, Deposito…" at bounding box center [996, 258] width 385 height 30
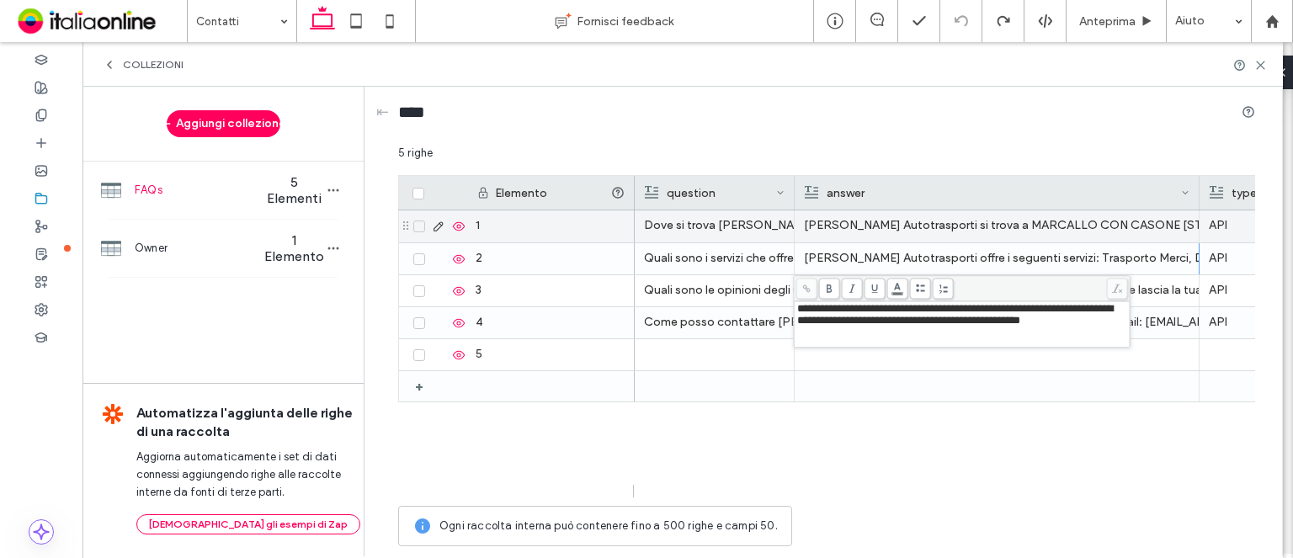
drag, startPoint x: 862, startPoint y: 229, endPoint x: 1185, endPoint y: 213, distance: 323.5
click at [862, 229] on div "[PERSON_NAME] Autotrasporti si trova a MARCALLO CON CASONE [STREET_ADDRESS]" at bounding box center [996, 225] width 385 height 30
click at [868, 225] on div "[PERSON_NAME] Autotrasporti si trova a MARCALLO CON CASONE [STREET_ADDRESS]" at bounding box center [996, 225] width 385 height 30
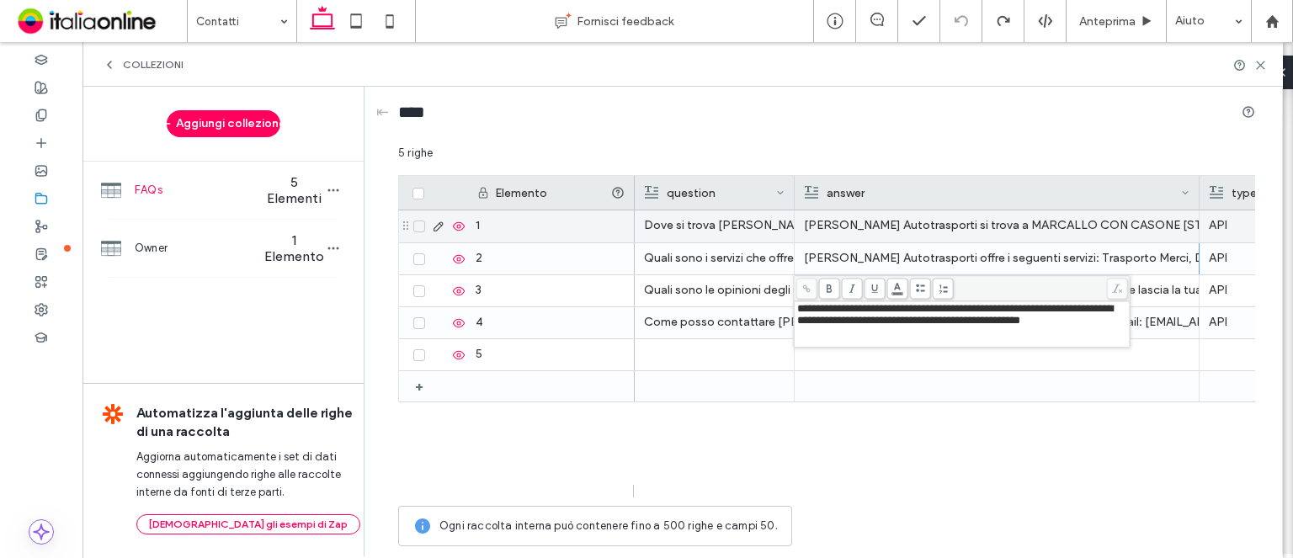
click at [868, 225] on div "[PERSON_NAME] Autotrasporti si trova a MARCALLO CON CASONE [STREET_ADDRESS]" at bounding box center [996, 225] width 385 height 30
click at [983, 223] on div "[PERSON_NAME] Autotrasporti si trova a MARCALLO CON CASONE [STREET_ADDRESS]" at bounding box center [996, 225] width 385 height 30
click at [927, 221] on div "[PERSON_NAME] Autotrasporti si trova a MARCALLO CON CASONE [STREET_ADDRESS]" at bounding box center [996, 225] width 385 height 30
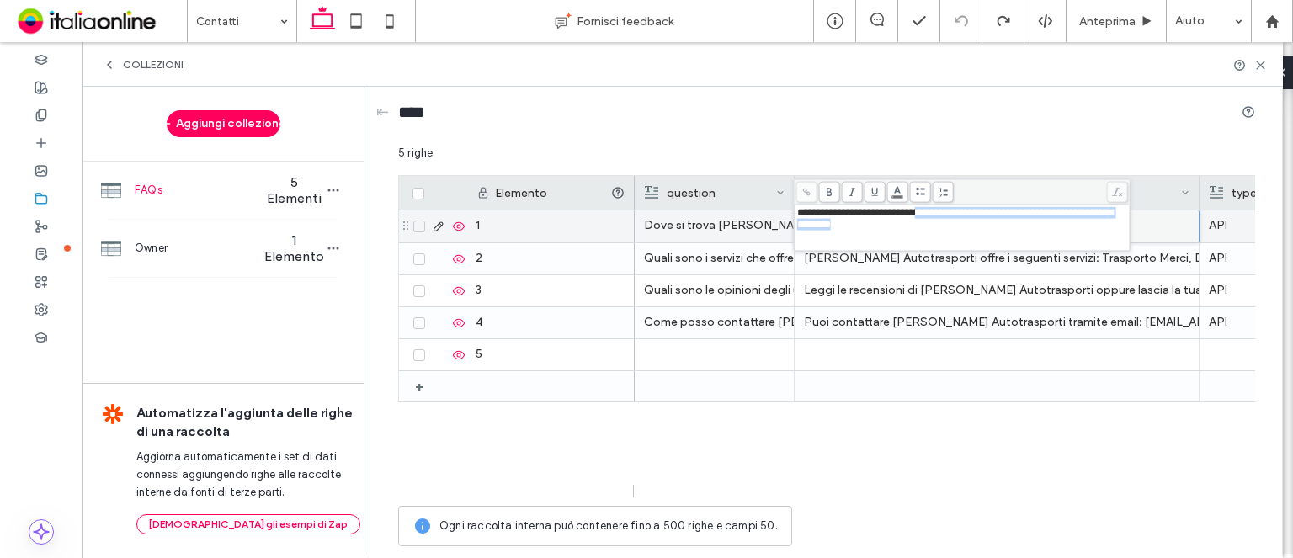
drag, startPoint x: 936, startPoint y: 214, endPoint x: 936, endPoint y: 236, distance: 21.9
click at [936, 236] on div "**********" at bounding box center [962, 228] width 331 height 42
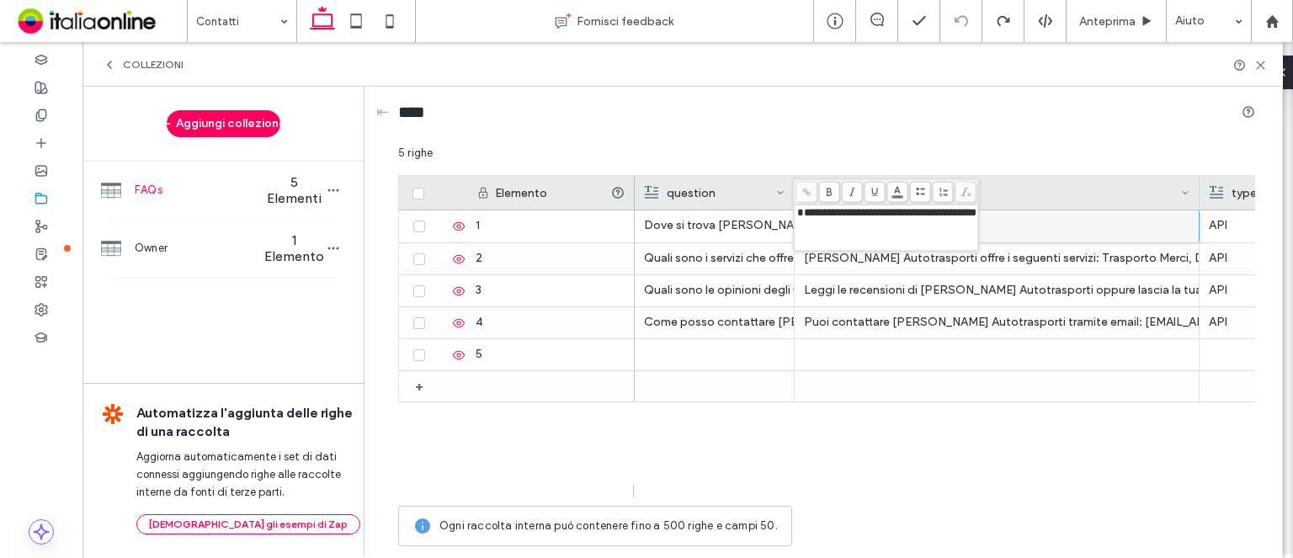
click at [976, 215] on span "**********" at bounding box center [886, 212] width 179 height 11
click at [916, 193] on icon at bounding box center [920, 192] width 9 height 9
click at [813, 230] on span "**********" at bounding box center [902, 225] width 179 height 11
click at [916, 195] on icon at bounding box center [920, 192] width 9 height 9
click at [967, 218] on span "**********" at bounding box center [886, 212] width 179 height 11
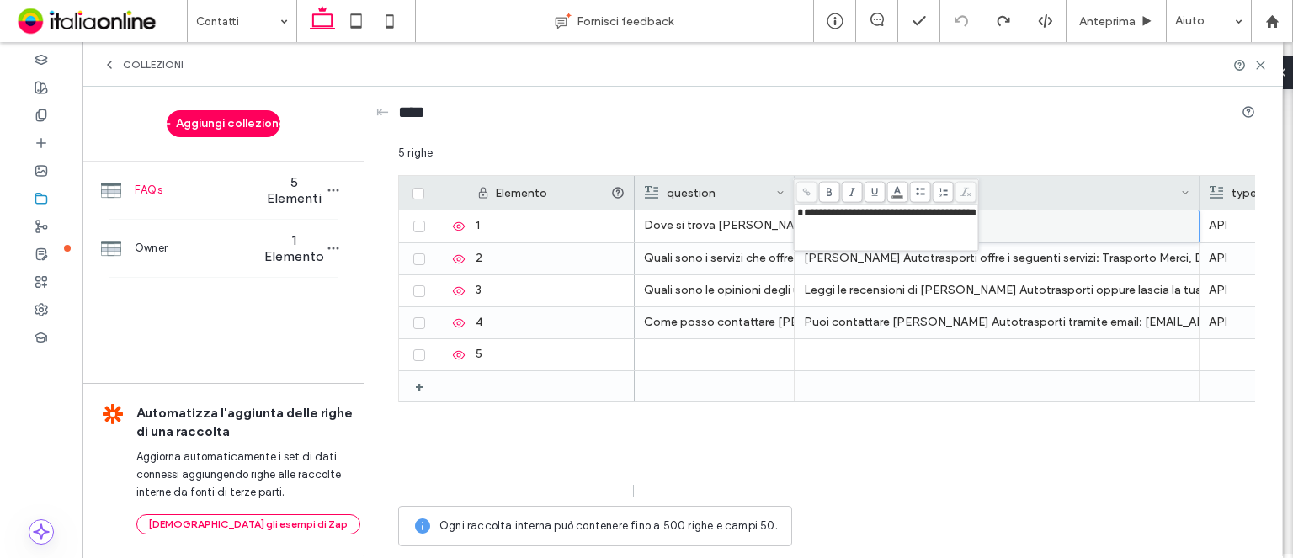
click at [976, 212] on span "**********" at bounding box center [886, 212] width 179 height 11
drag, startPoint x: 960, startPoint y: 241, endPoint x: 958, endPoint y: 231, distance: 9.4
click at [959, 239] on div "**********" at bounding box center [886, 228] width 179 height 42
drag, startPoint x: 937, startPoint y: 231, endPoint x: 959, endPoint y: 231, distance: 21.9
click at [937, 231] on div "**********" at bounding box center [886, 228] width 179 height 42
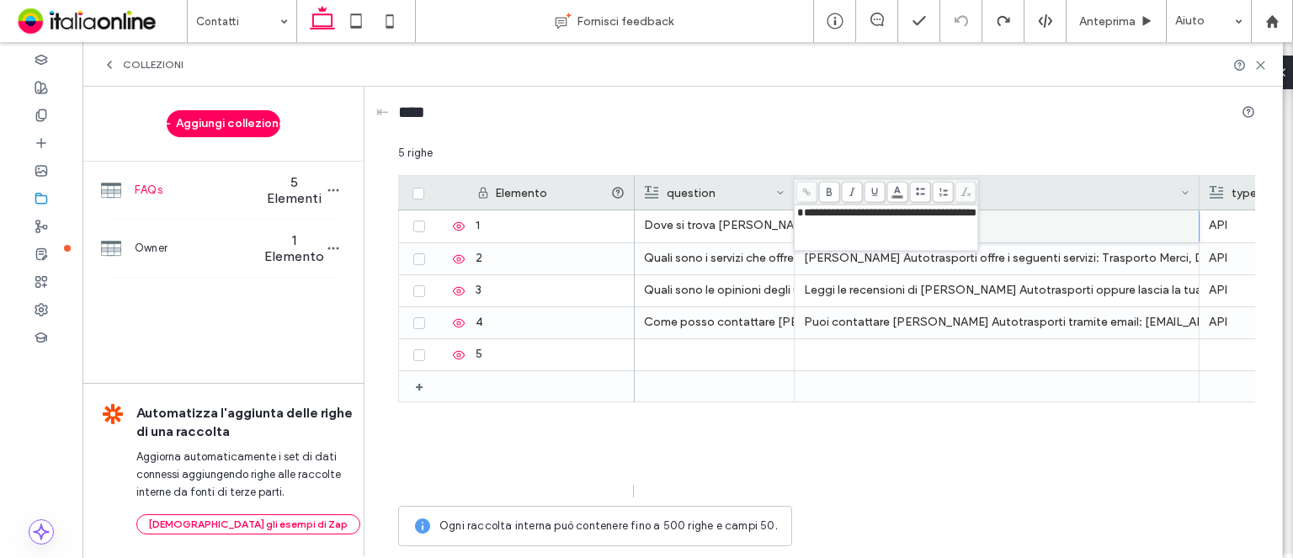
click at [978, 213] on div "**********" at bounding box center [885, 227] width 183 height 45
click at [976, 213] on span "**********" at bounding box center [886, 212] width 179 height 11
click at [1004, 215] on div "**********" at bounding box center [910, 213] width 227 height 12
click at [976, 463] on div "Dove si trova [PERSON_NAME] Autotrasporti? API Quali sono i servizi che offre […" at bounding box center [944, 353] width 620 height 287
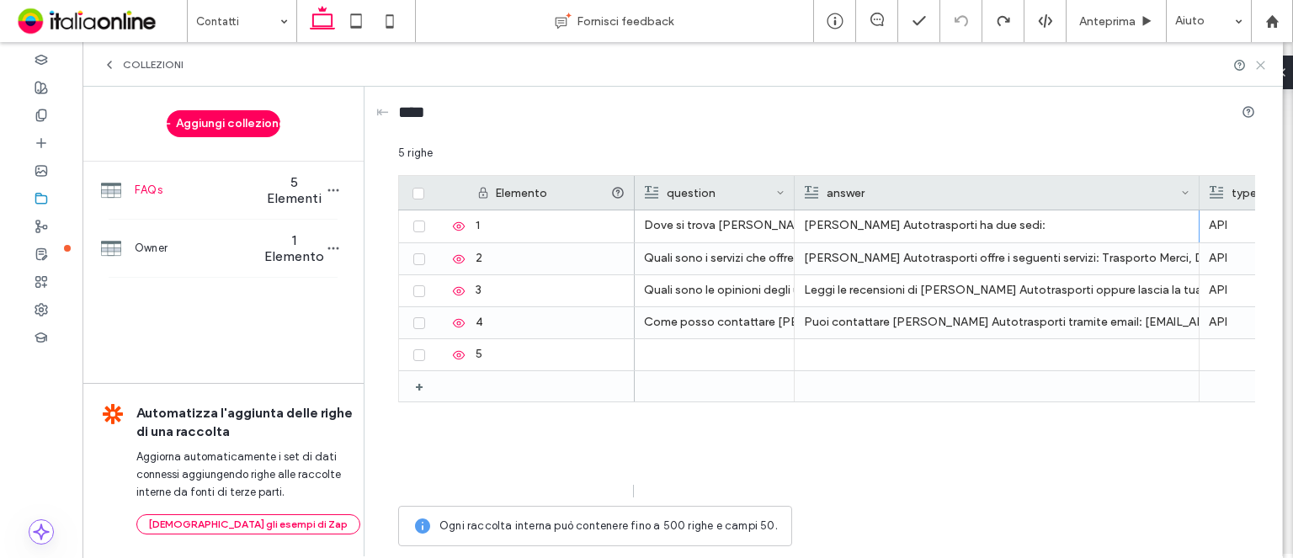
click at [1255, 67] on icon at bounding box center [1260, 65] width 13 height 13
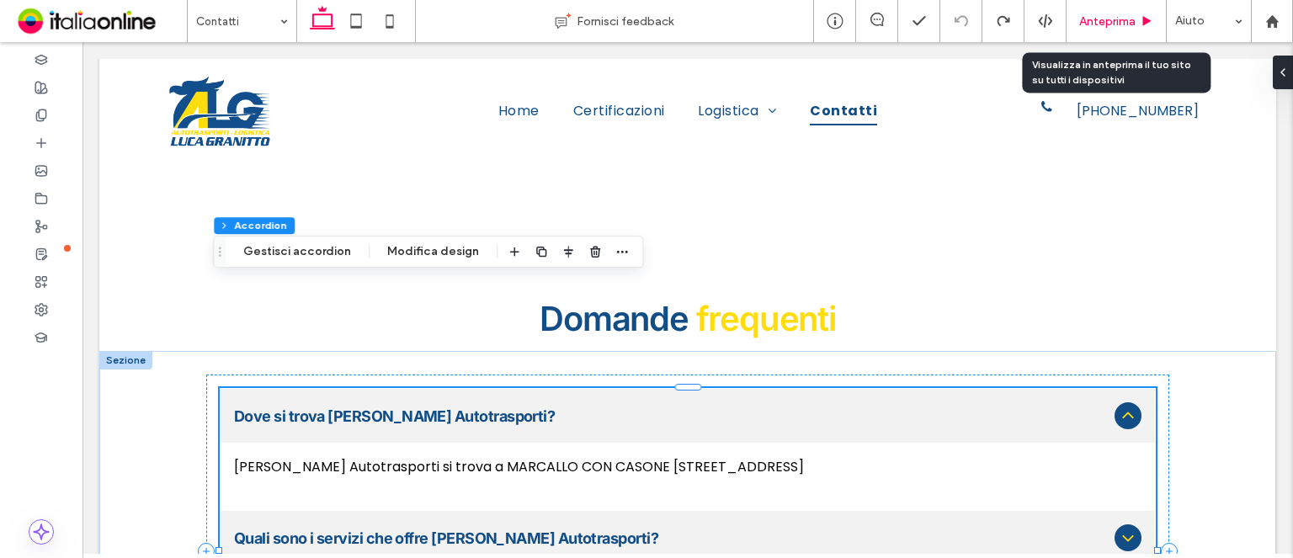
click at [1102, 21] on span "Anteprima" at bounding box center [1107, 21] width 56 height 14
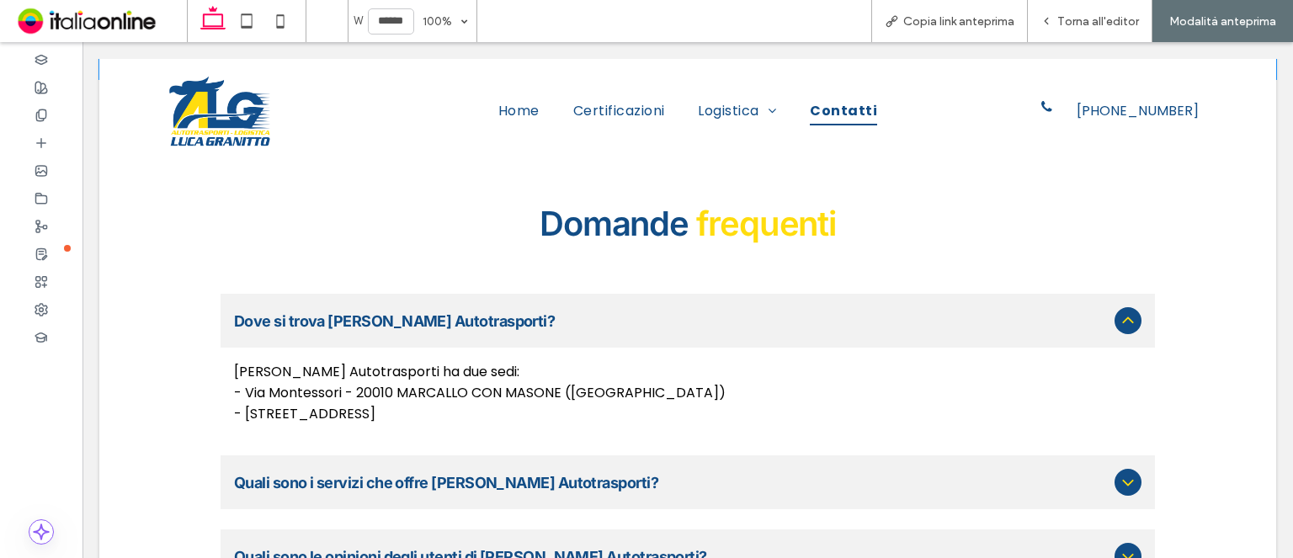
scroll to position [1346, 0]
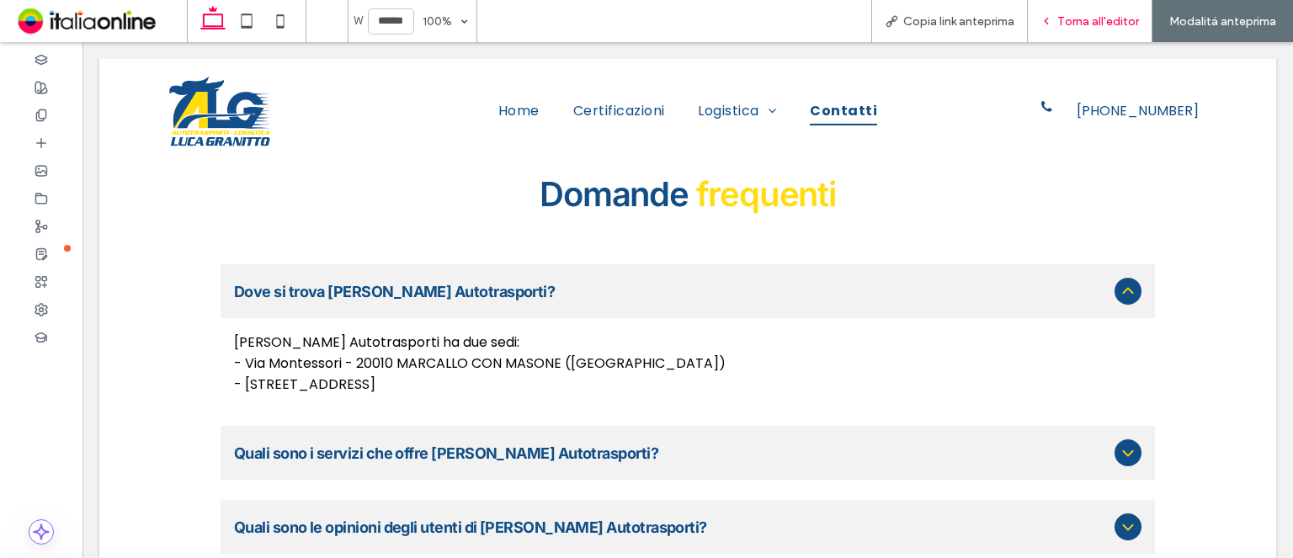
click at [1109, 19] on span "Torna all'editor" at bounding box center [1098, 21] width 82 height 14
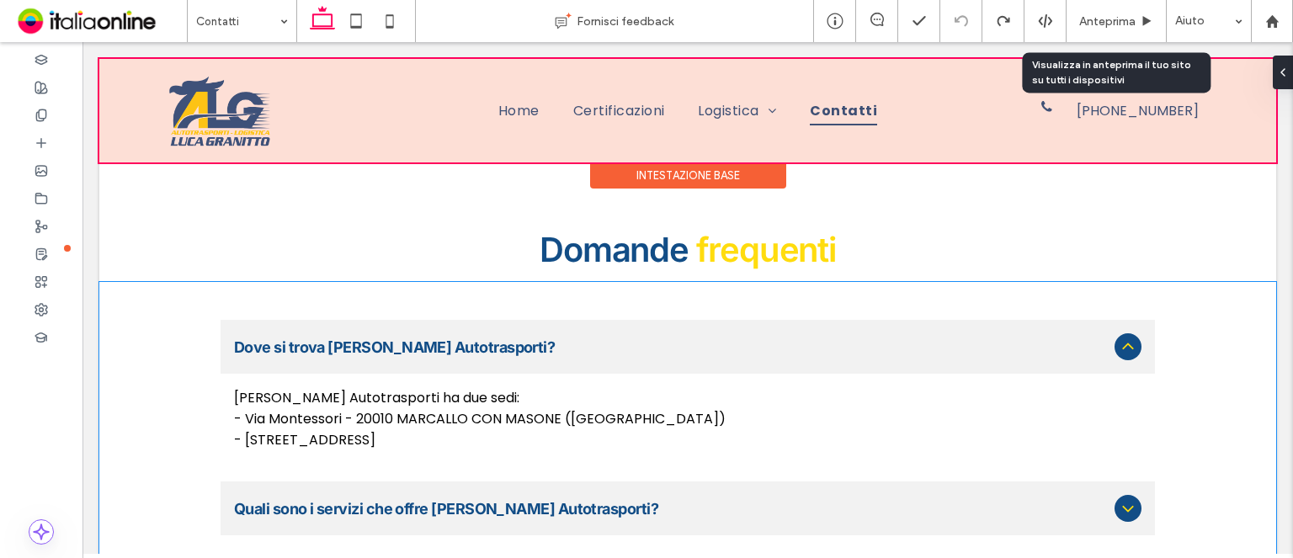
scroll to position [1262, 0]
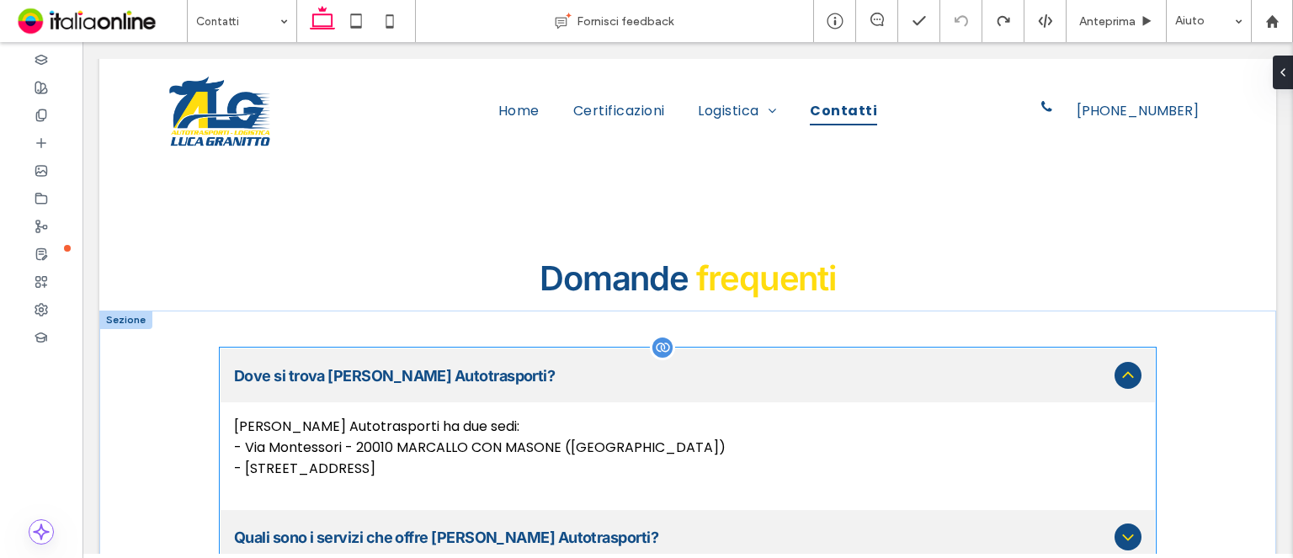
click at [662, 335] on div at bounding box center [662, 347] width 25 height 25
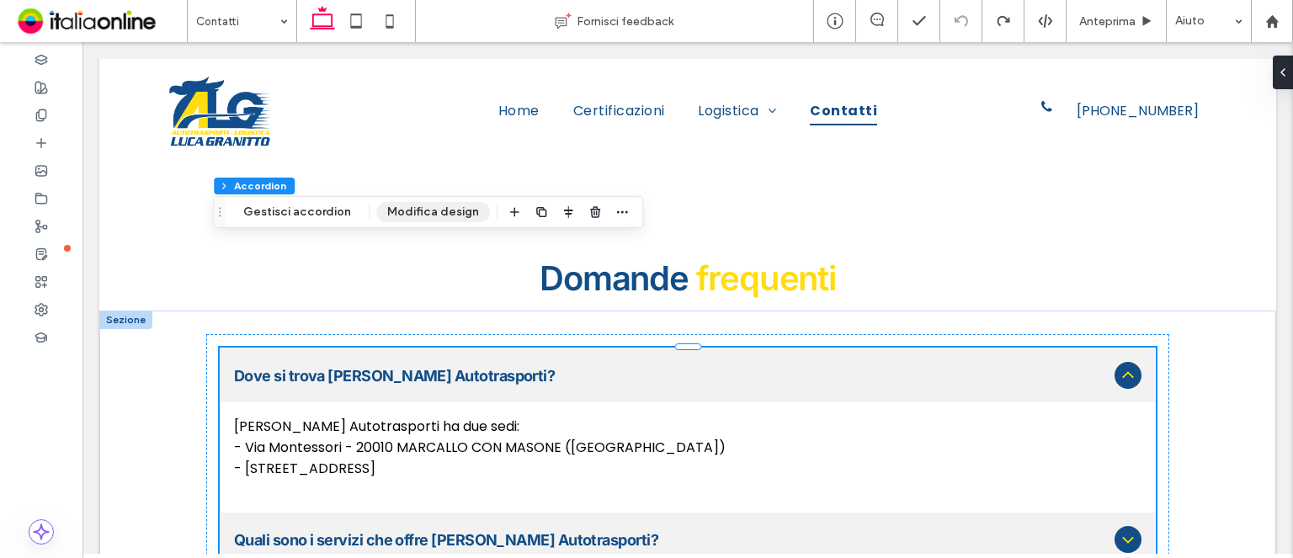
click at [415, 216] on button "Modifica design" at bounding box center [433, 212] width 114 height 20
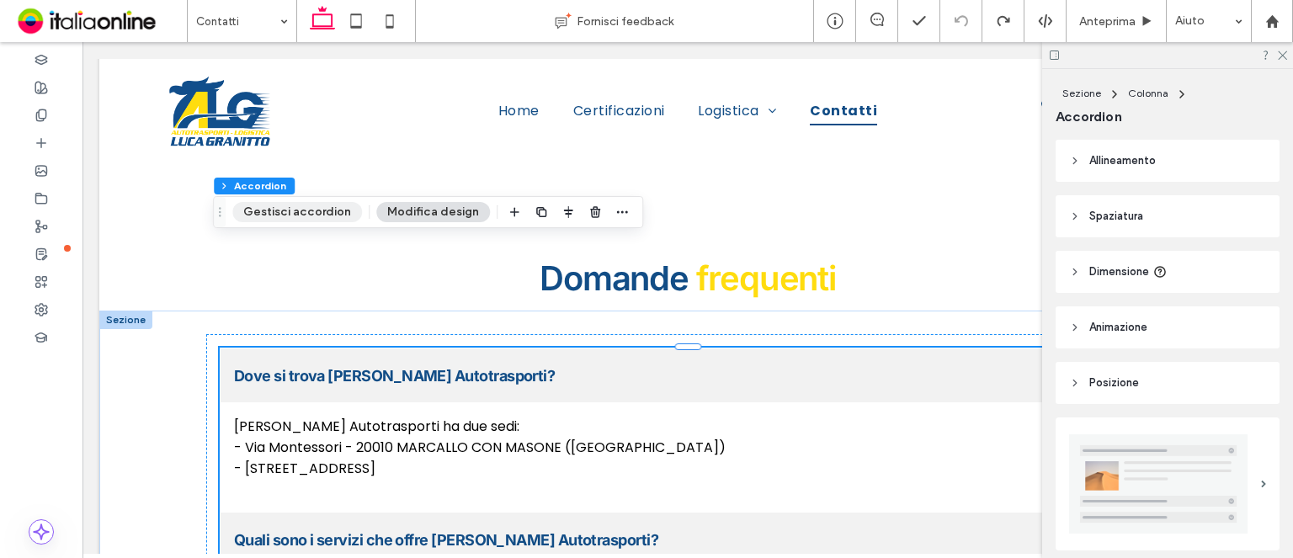
click at [269, 204] on button "Gestisci accordion" at bounding box center [297, 212] width 130 height 20
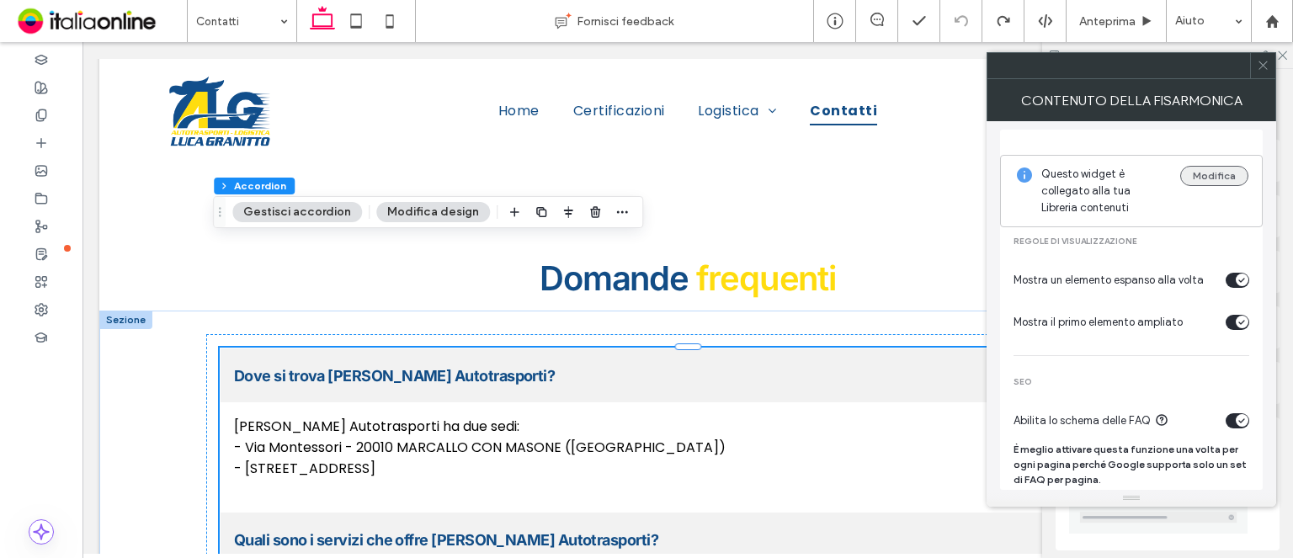
click at [1202, 172] on button "Modifica" at bounding box center [1214, 176] width 68 height 20
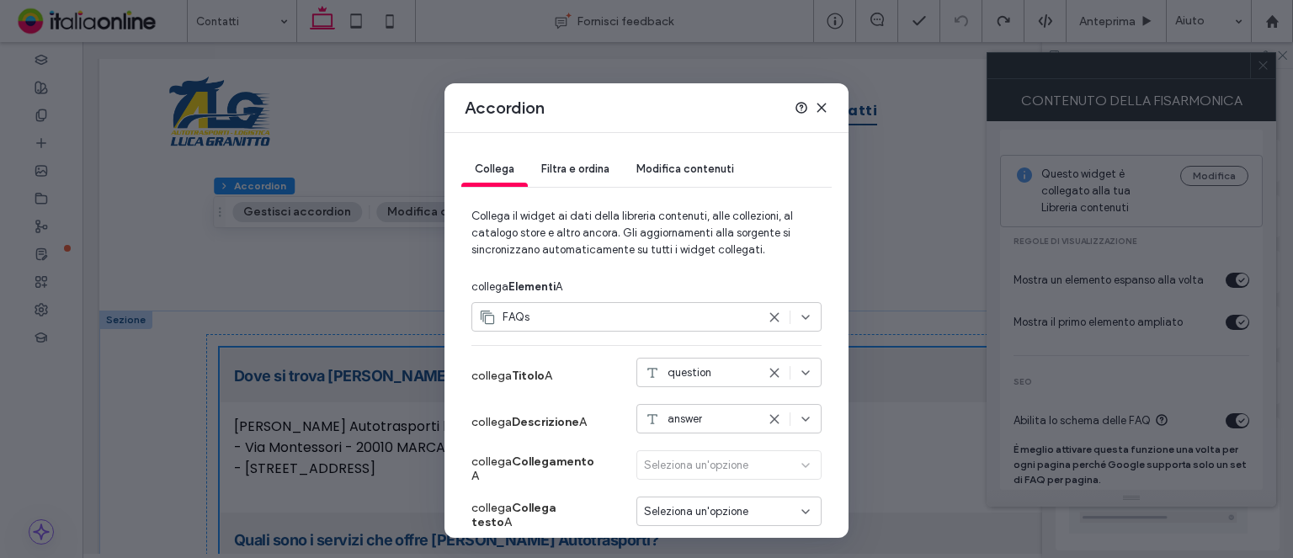
drag, startPoint x: 697, startPoint y: 164, endPoint x: 691, endPoint y: 179, distance: 16.3
click at [695, 164] on span "Modifica contenuti" at bounding box center [685, 168] width 98 height 13
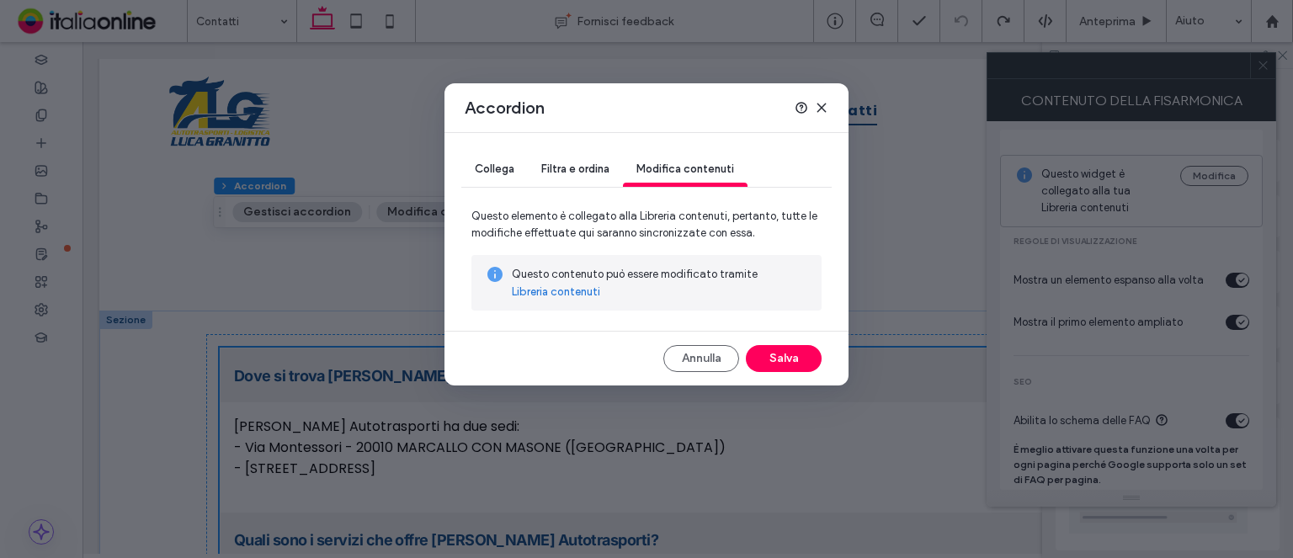
click at [577, 285] on link "Libreria contenuti" at bounding box center [556, 292] width 88 height 17
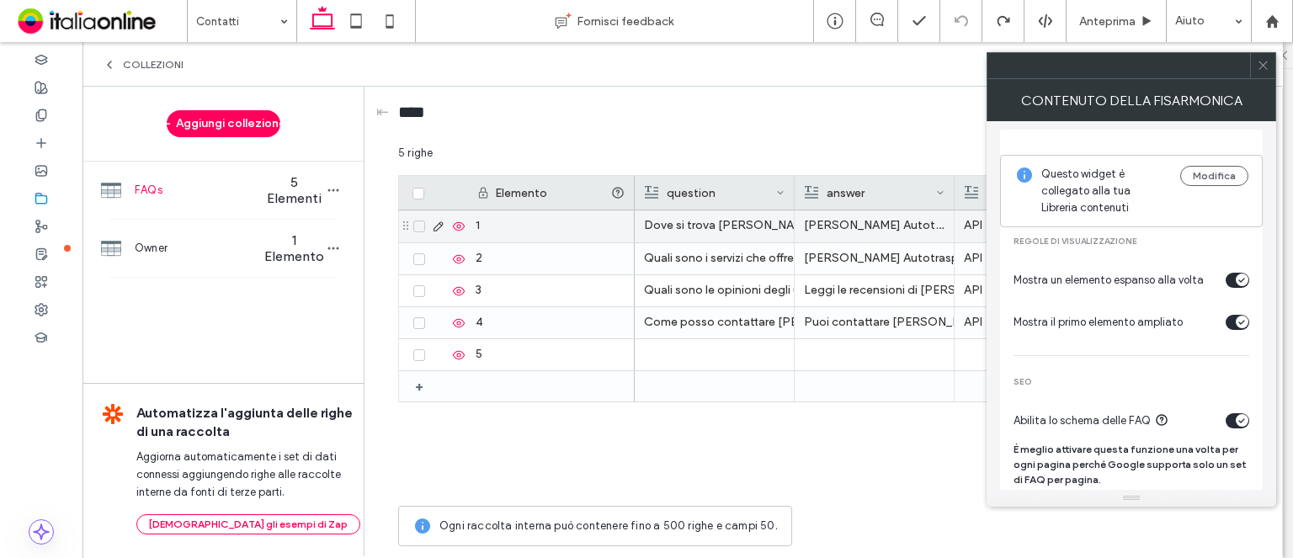
click at [905, 225] on p "[PERSON_NAME] Autotrasporti ha due sedi:" at bounding box center [874, 225] width 141 height 30
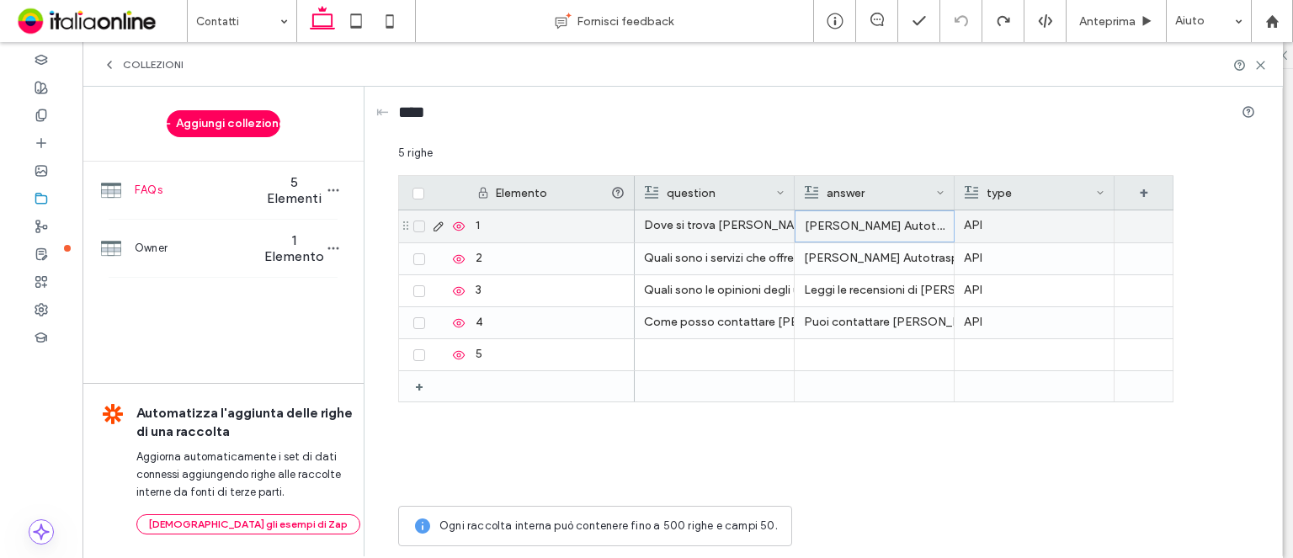
click at [865, 229] on p "[PERSON_NAME] Autotrasporti ha due sedi:" at bounding box center [874, 226] width 140 height 30
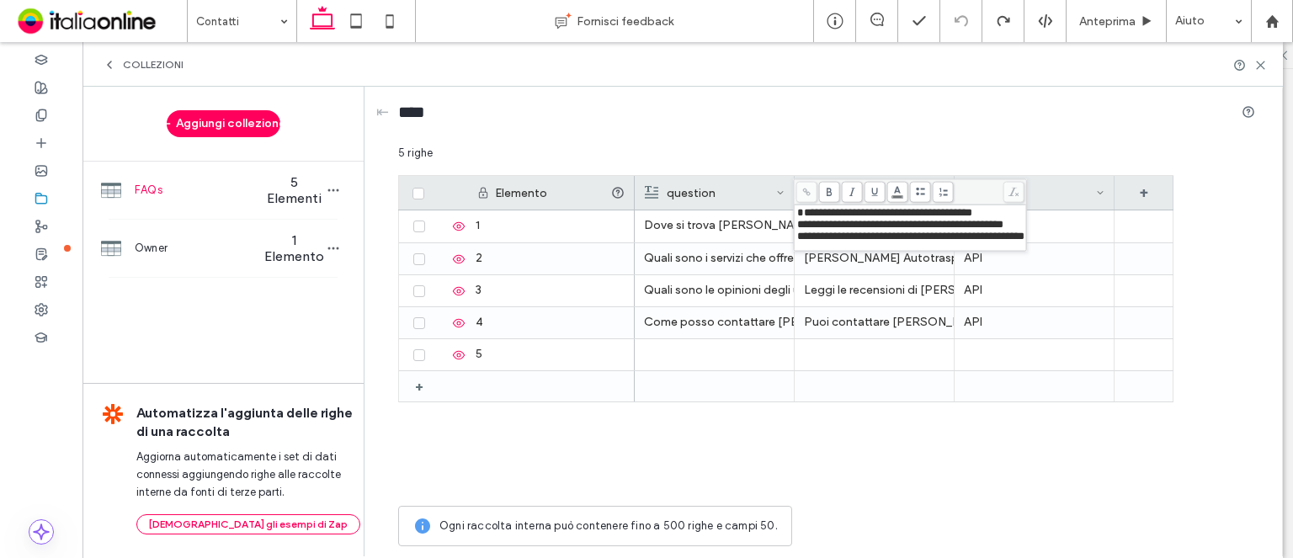
click at [808, 224] on span "**********" at bounding box center [900, 224] width 206 height 11
click at [803, 228] on span "**********" at bounding box center [900, 224] width 206 height 11
drag, startPoint x: 1065, startPoint y: 239, endPoint x: 814, endPoint y: 228, distance: 251.8
click at [796, 232] on div "**********" at bounding box center [906, 228] width 220 height 42
click at [925, 193] on span at bounding box center [920, 192] width 21 height 21
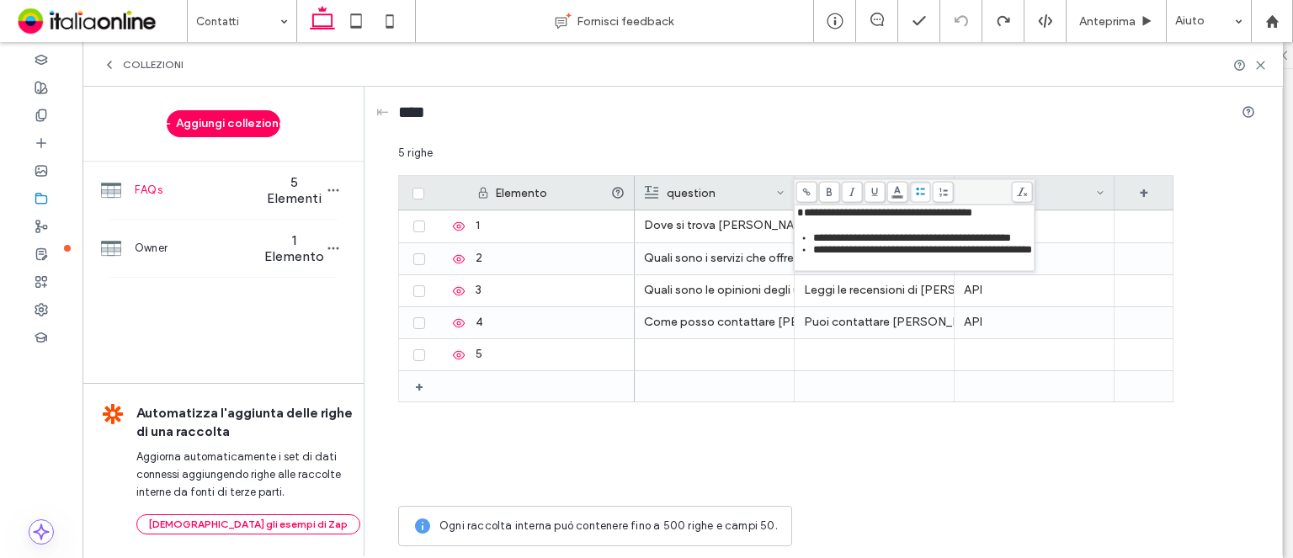
click at [936, 225] on div "**********" at bounding box center [915, 231] width 236 height 49
click at [1199, 177] on div "Elemento question answer type + 1 2 3 4 5 + Dove si trova [PERSON_NAME] Autotra…" at bounding box center [826, 336] width 857 height 322
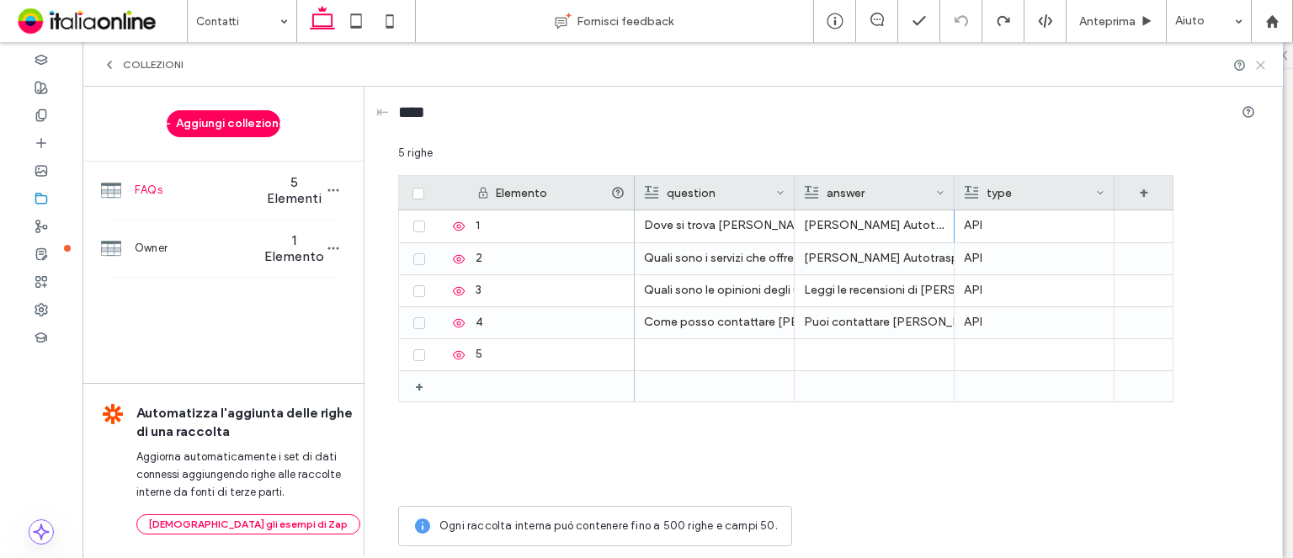
click at [1256, 63] on icon at bounding box center [1260, 65] width 13 height 13
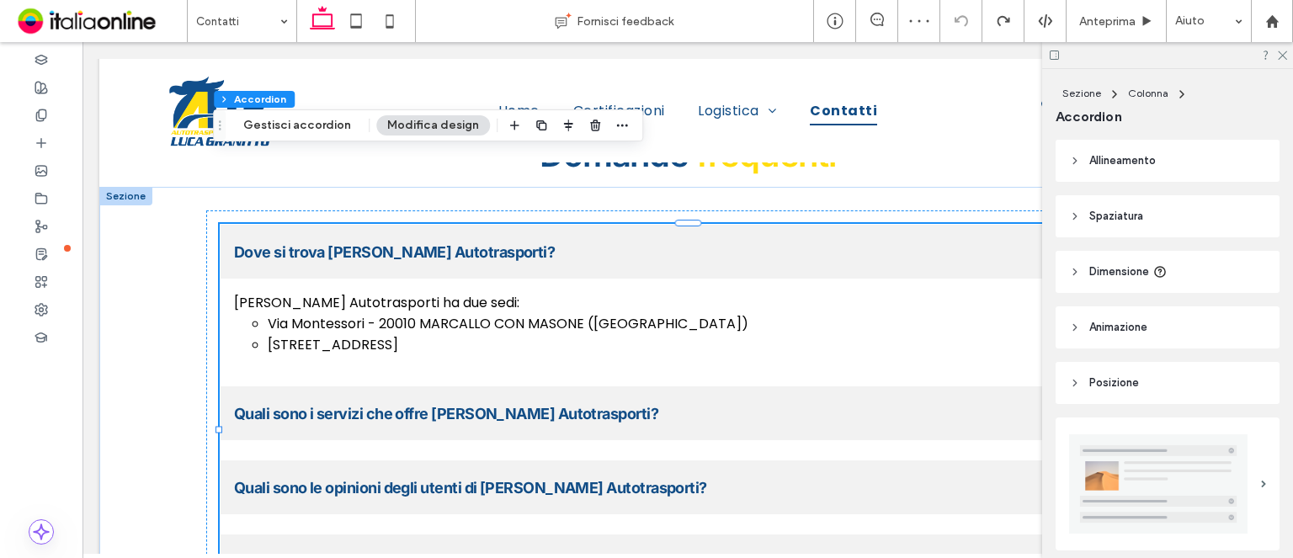
scroll to position [1386, 0]
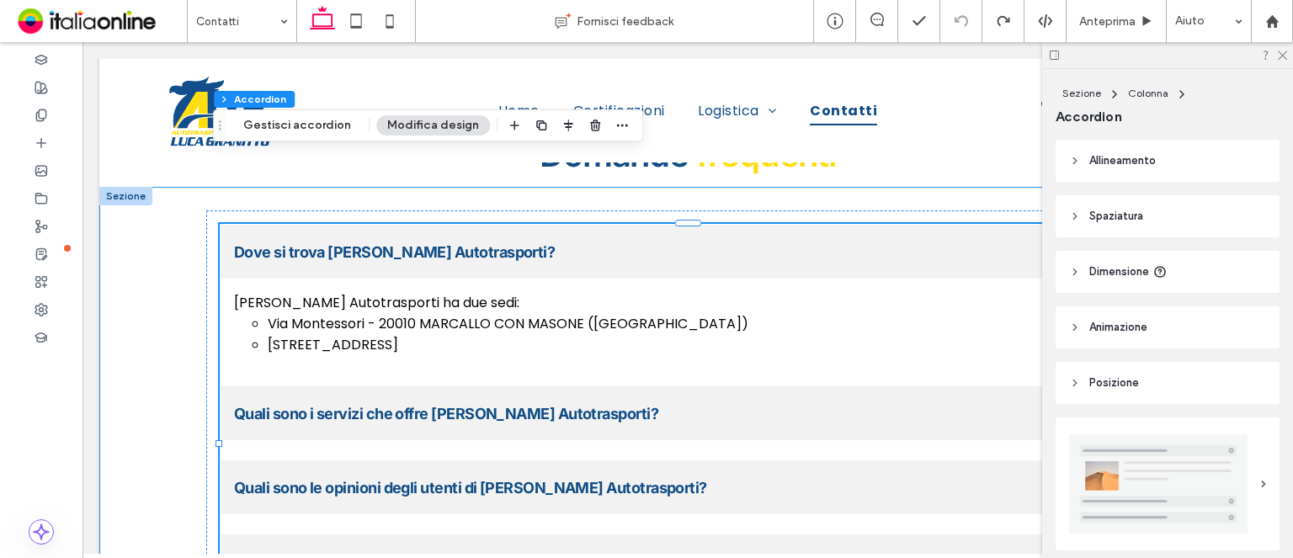
click at [138, 413] on div "Dove si trova [PERSON_NAME] Autotrasporti? [PERSON_NAME] Autotrasporti ha due s…" at bounding box center [687, 443] width 1176 height 513
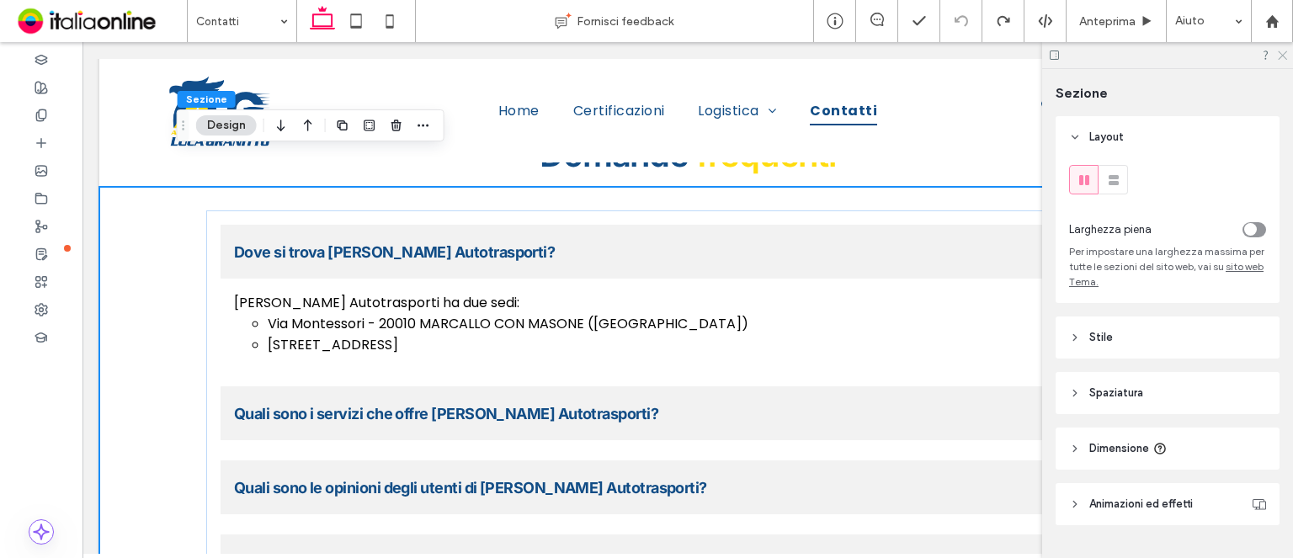
click at [1279, 55] on icon at bounding box center [1281, 54] width 11 height 11
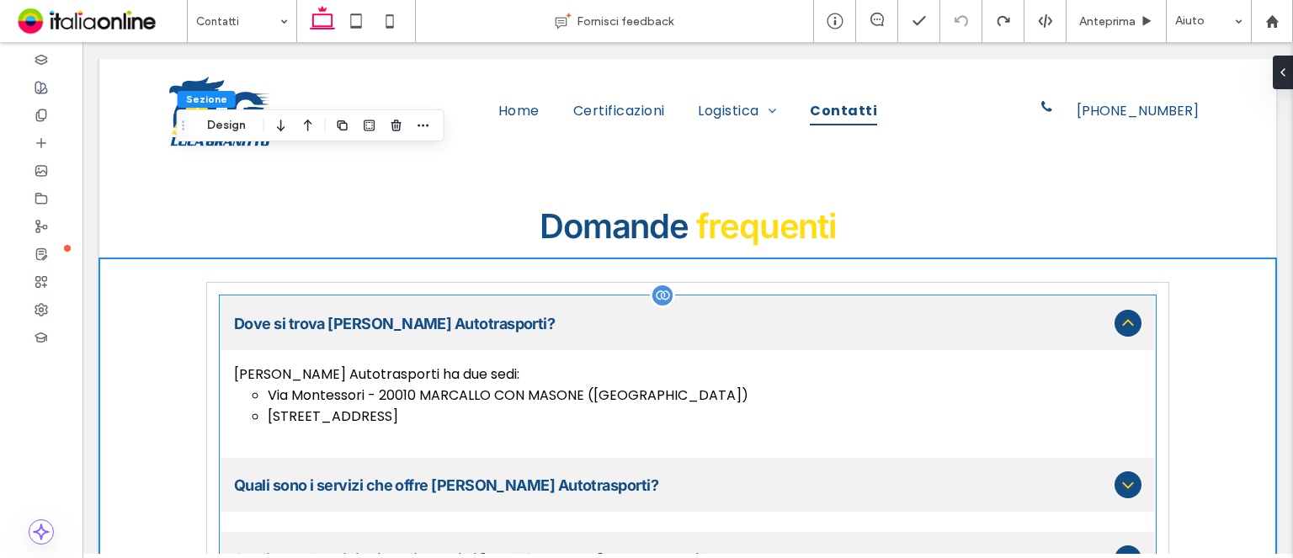
scroll to position [1218, 0]
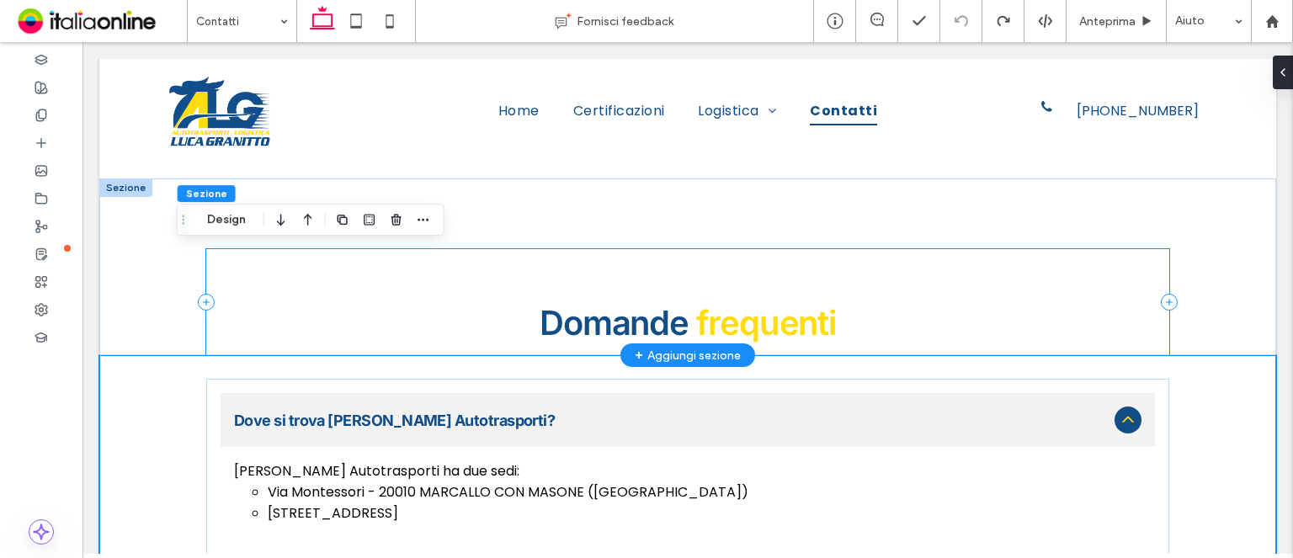
click at [1140, 249] on div "Domande frequenti" at bounding box center [687, 302] width 963 height 106
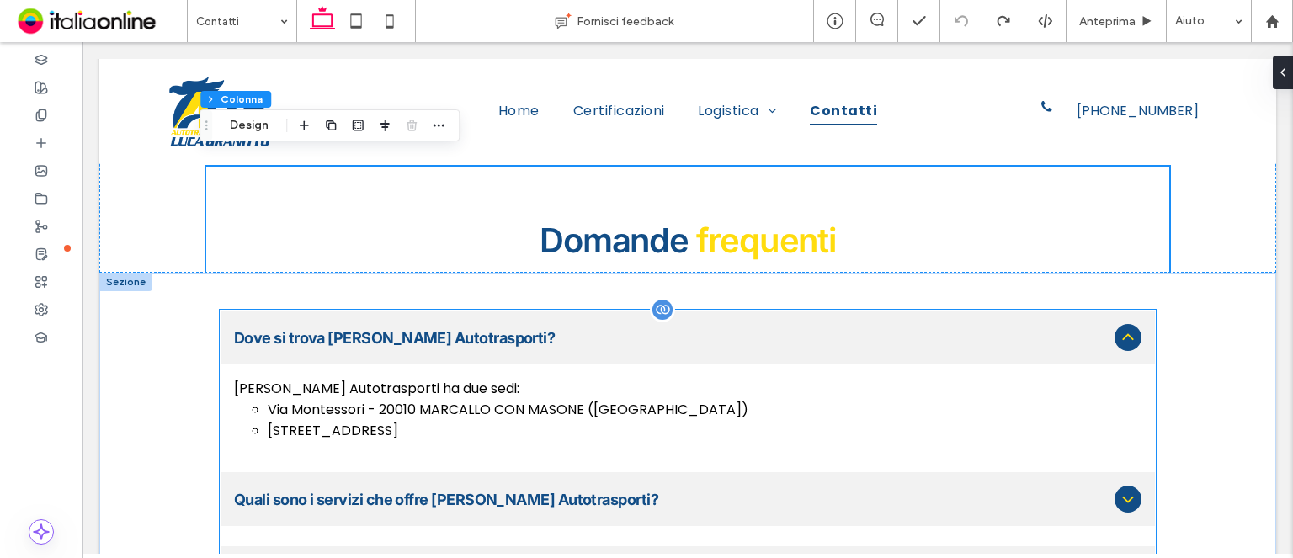
scroll to position [1301, 0]
click at [1122, 496] on icon at bounding box center [1127, 499] width 11 height 7
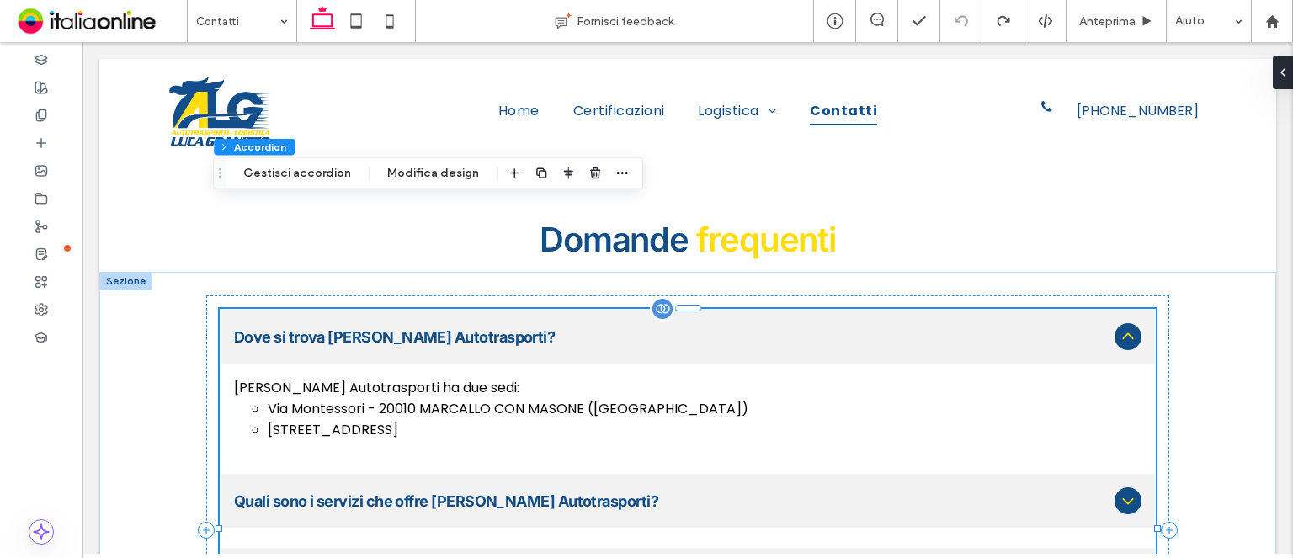
click at [1122, 498] on icon at bounding box center [1127, 501] width 11 height 7
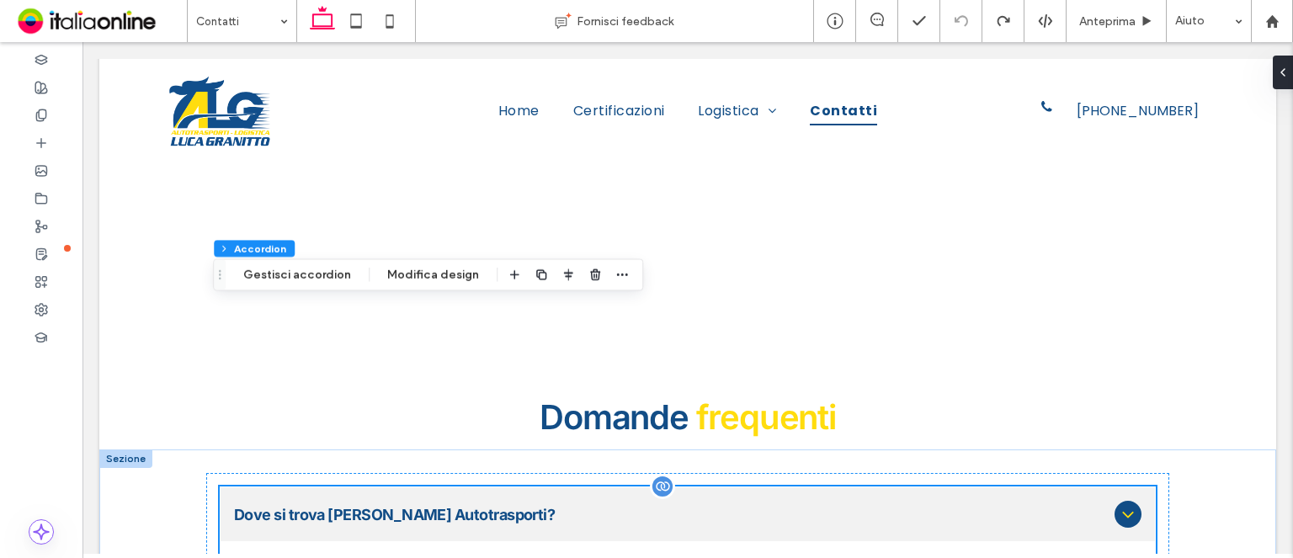
scroll to position [1121, 0]
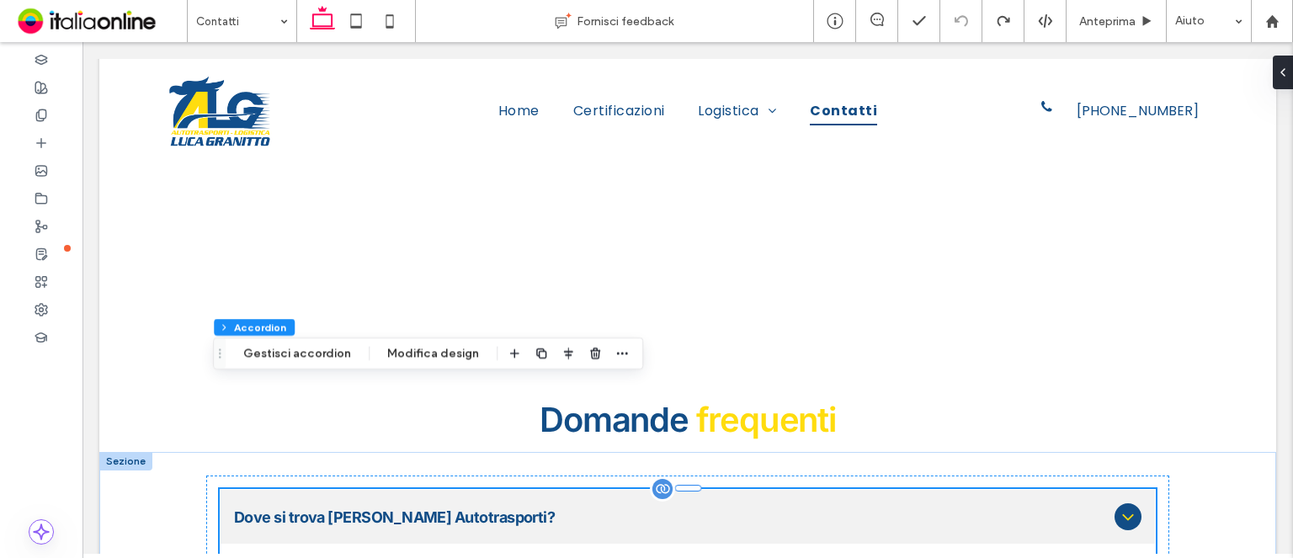
click at [1114, 503] on div at bounding box center [1127, 516] width 27 height 27
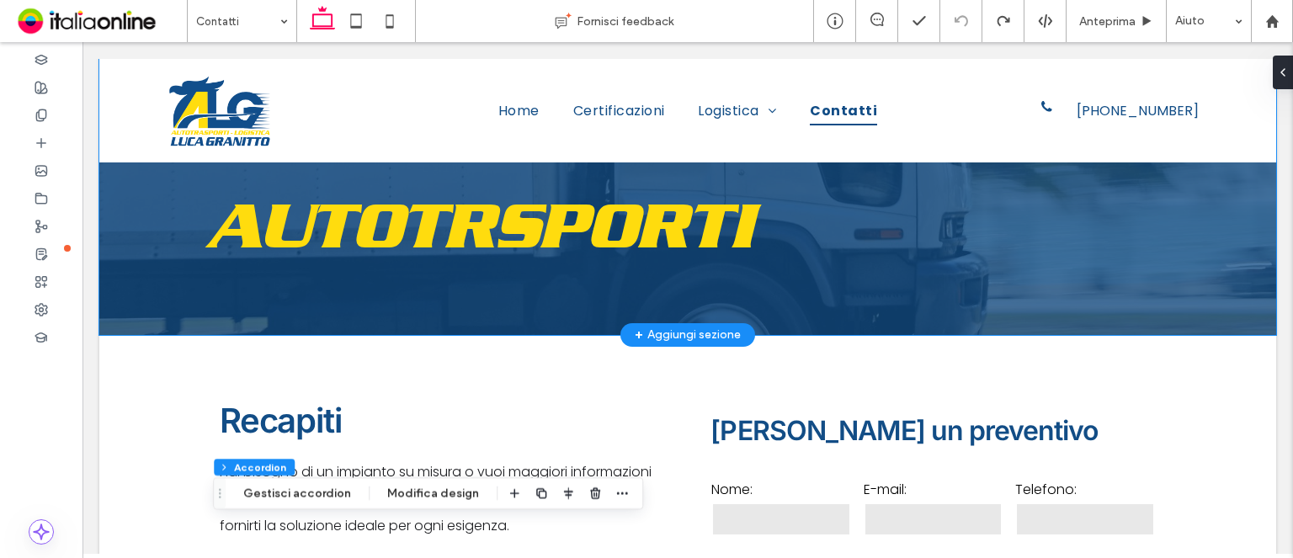
scroll to position [222, 0]
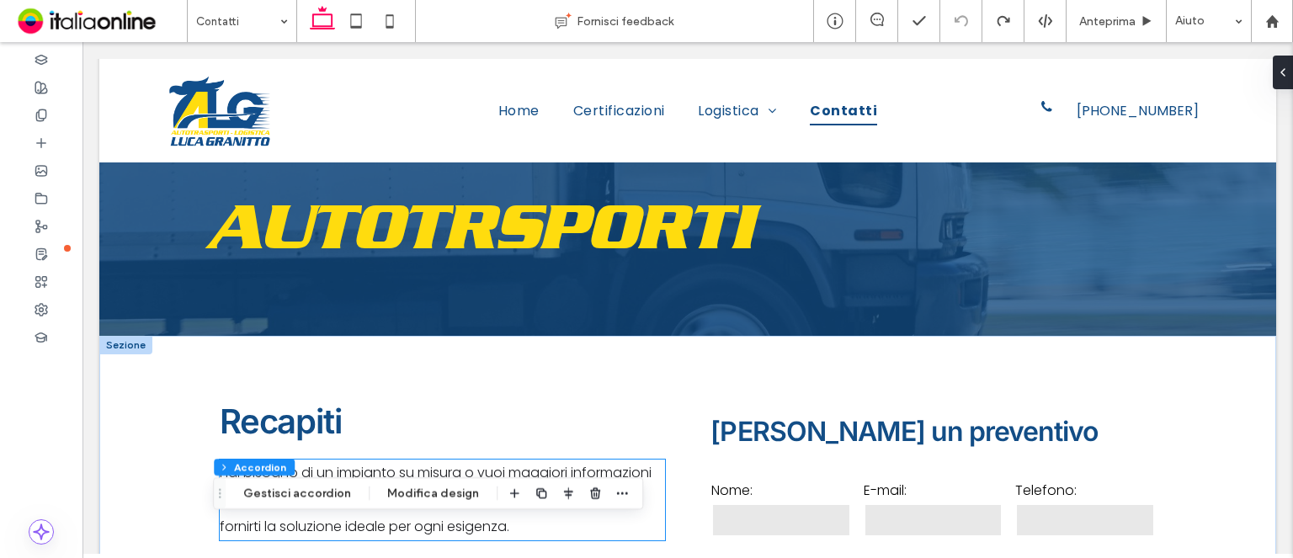
click at [421, 463] on span "Hai bisogno di un impianto su misura o vuoi maggiori informazioni sui nostri se…" at bounding box center [436, 499] width 432 height 73
click at [421, 459] on div "Hai bisogno di un impianto su misura o vuoi maggiori informazioni sui nostri se…" at bounding box center [442, 499] width 445 height 81
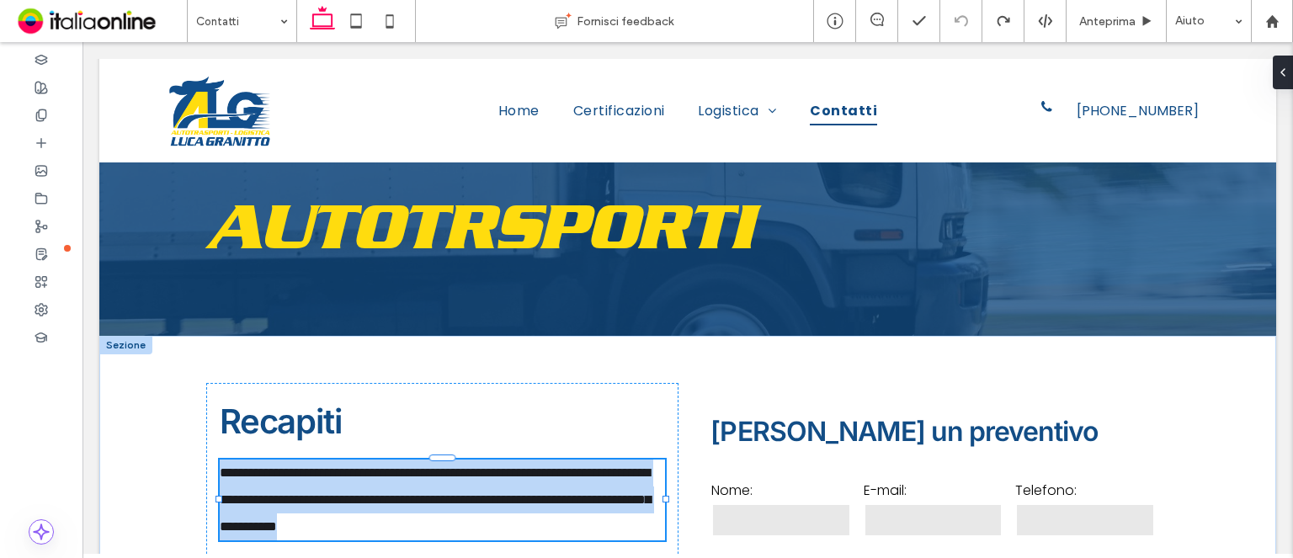
type input "*******"
type input "**"
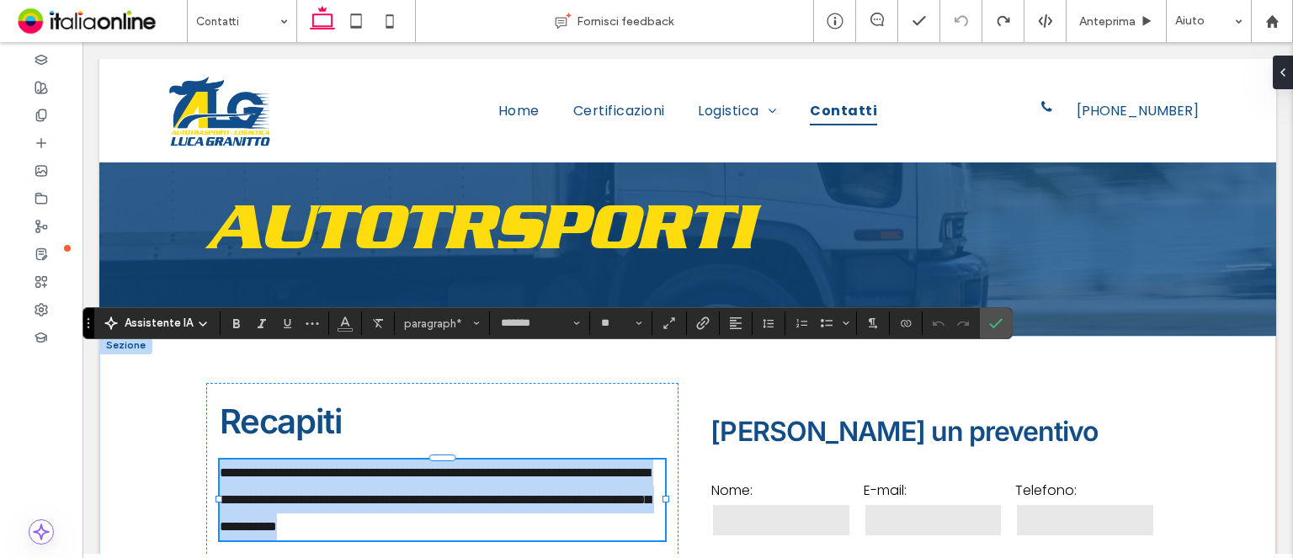
click at [421, 466] on span "**********" at bounding box center [435, 499] width 431 height 66
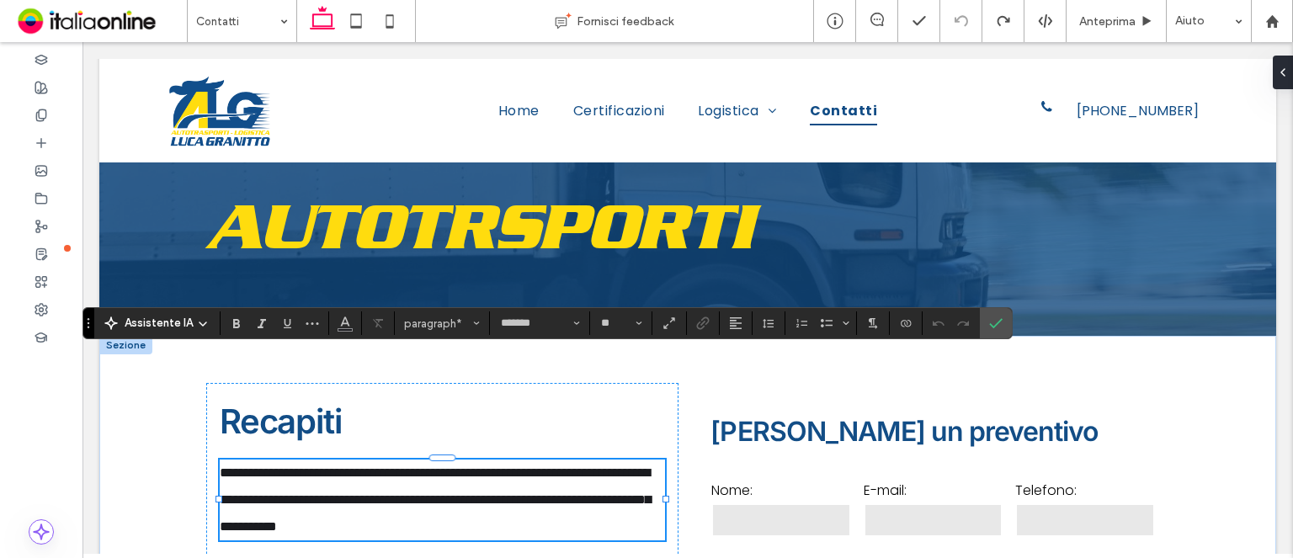
click at [429, 466] on span "**********" at bounding box center [435, 499] width 431 height 66
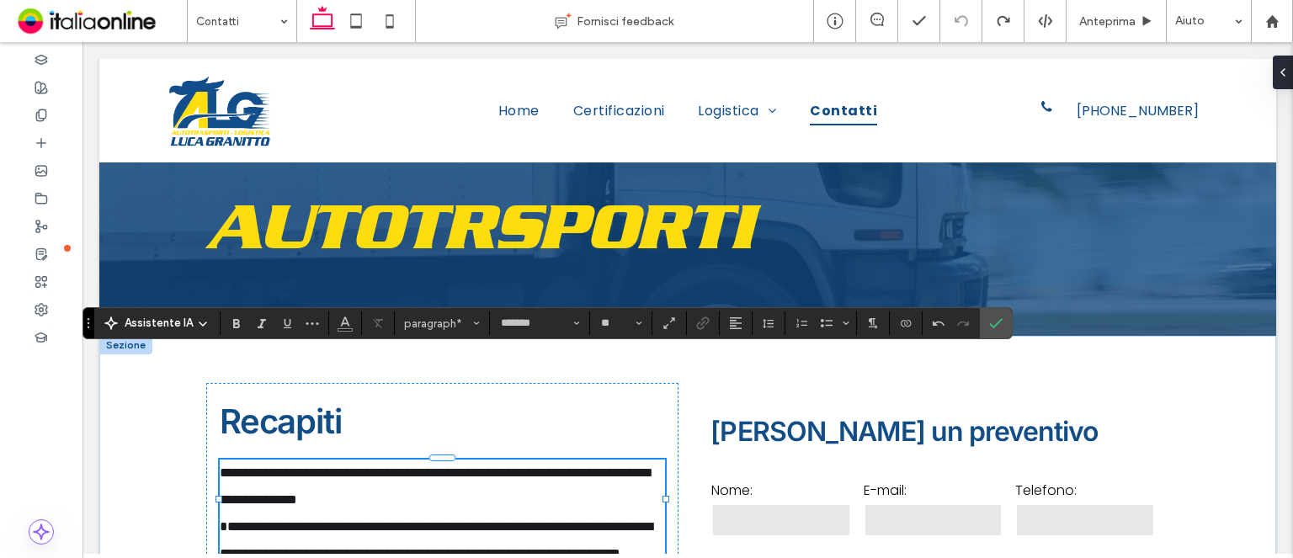
scroll to position [0, 0]
click at [990, 335] on span "Conferma" at bounding box center [993, 323] width 8 height 30
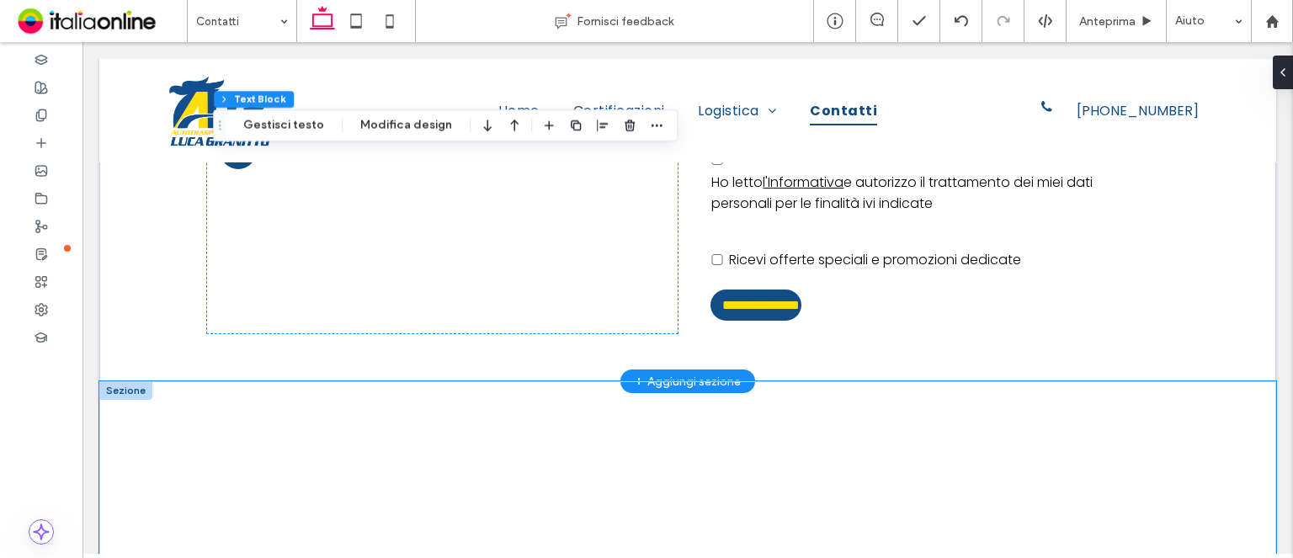
scroll to position [754, 0]
click at [458, 381] on div at bounding box center [687, 511] width 1176 height 261
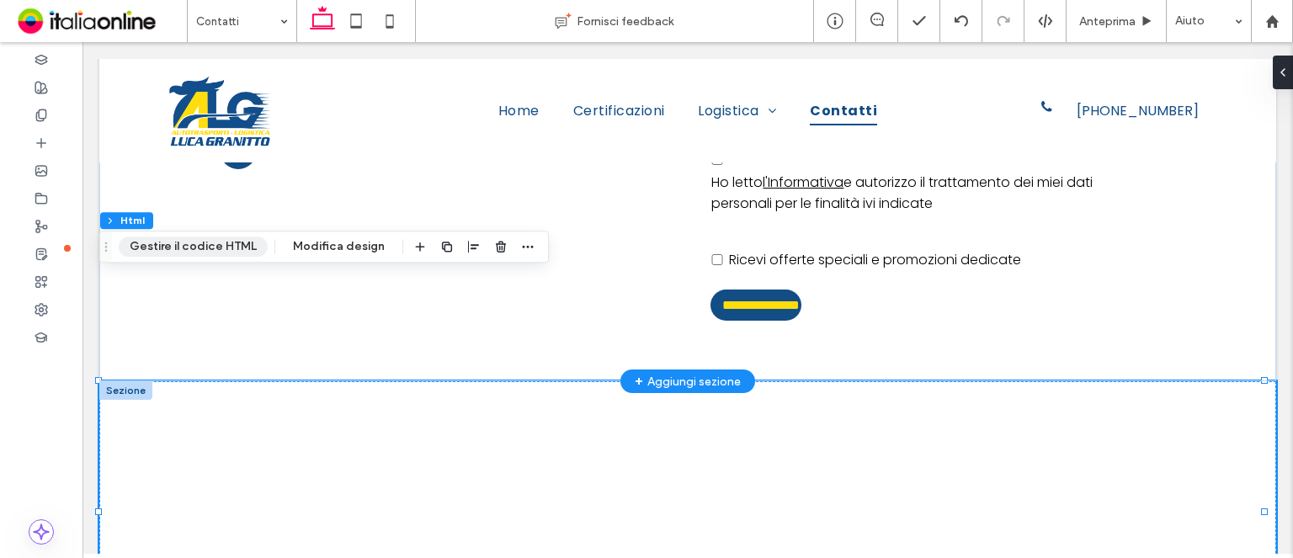
click at [238, 240] on button "Gestire il codice HTML" at bounding box center [193, 246] width 149 height 20
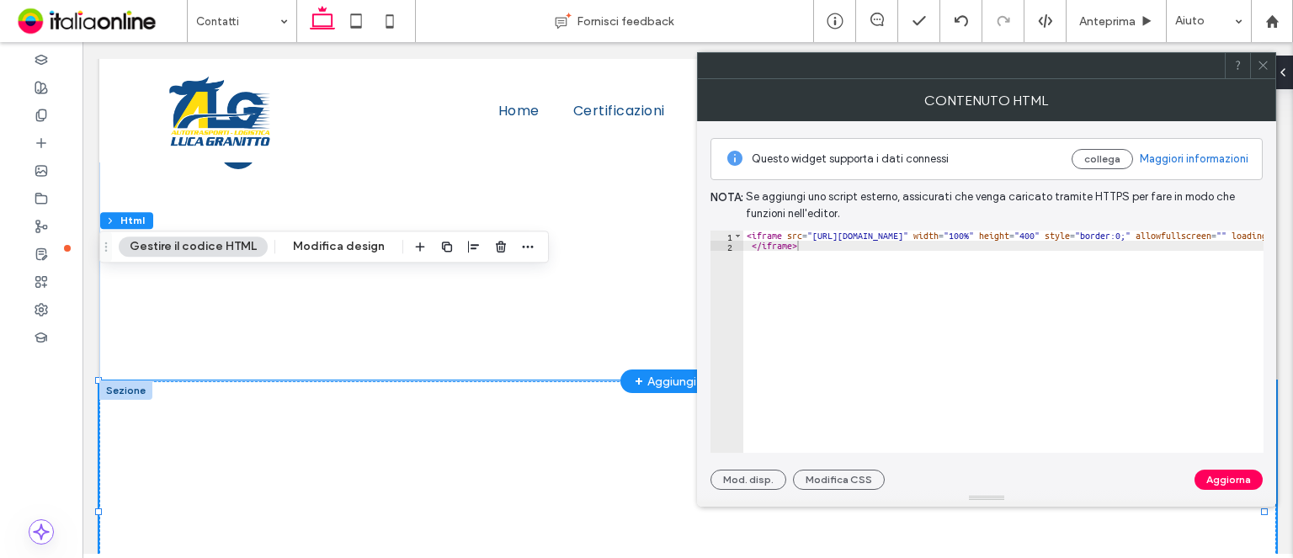
click at [1262, 72] on span at bounding box center [1262, 65] width 13 height 25
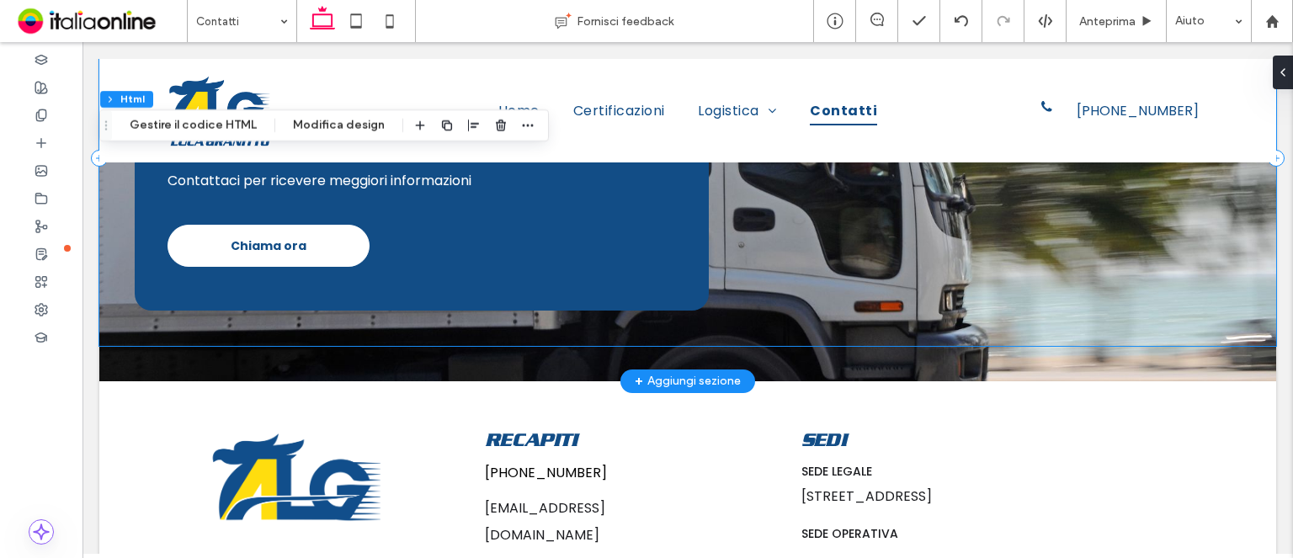
scroll to position [2178, 0]
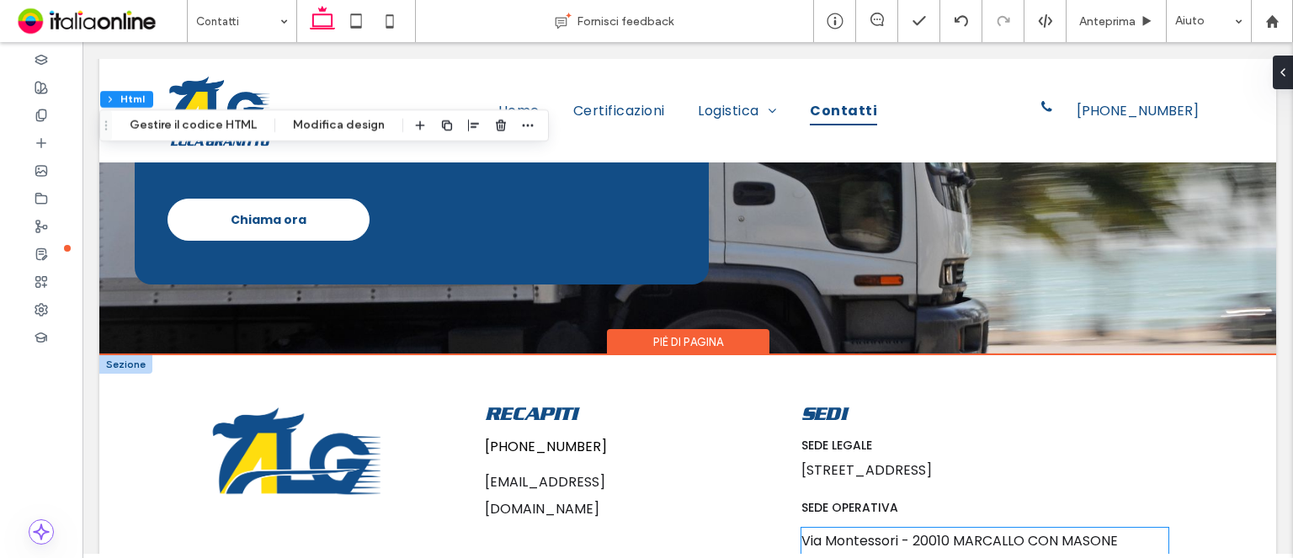
click at [968, 531] on span "Via Montessori - 20010 MARCALLO CON MASONE ([GEOGRAPHIC_DATA])" at bounding box center [959, 554] width 316 height 46
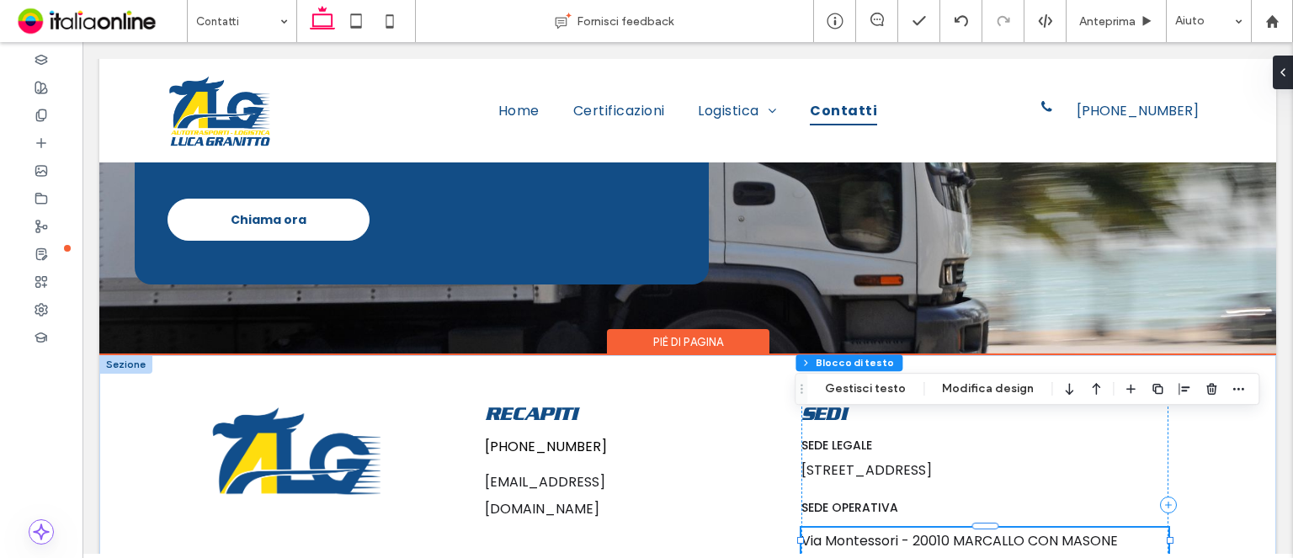
click at [968, 531] on span "Via Montessori - 20010 MARCALLO CON MASONE ([GEOGRAPHIC_DATA])" at bounding box center [959, 554] width 316 height 46
click at [968, 534] on span "**********" at bounding box center [920, 540] width 239 height 13
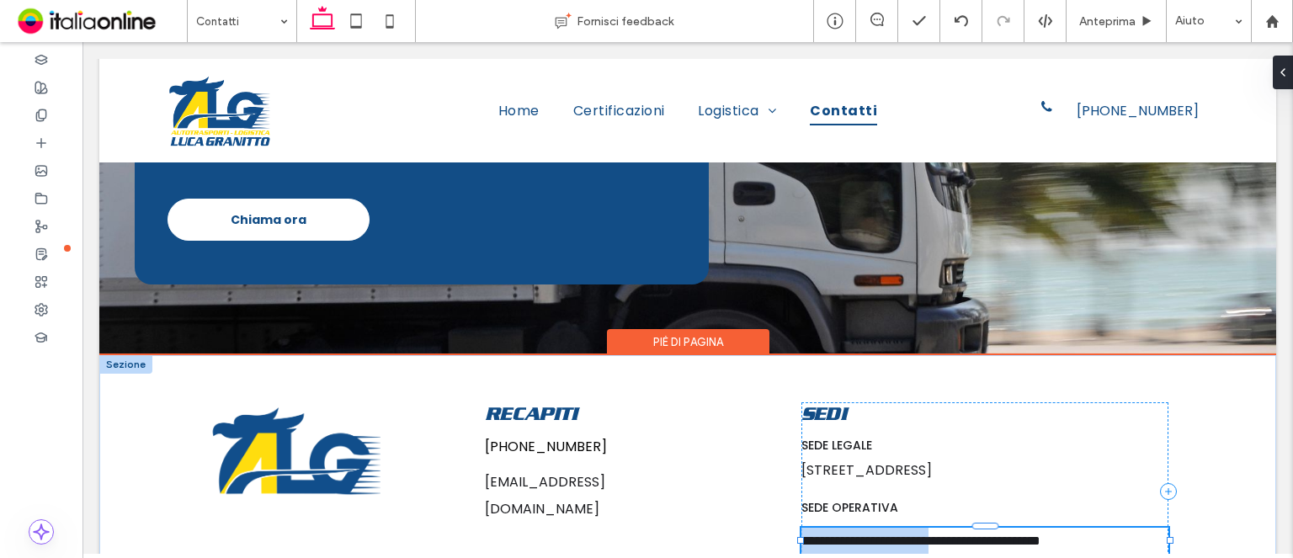
type input "*******"
type input "**"
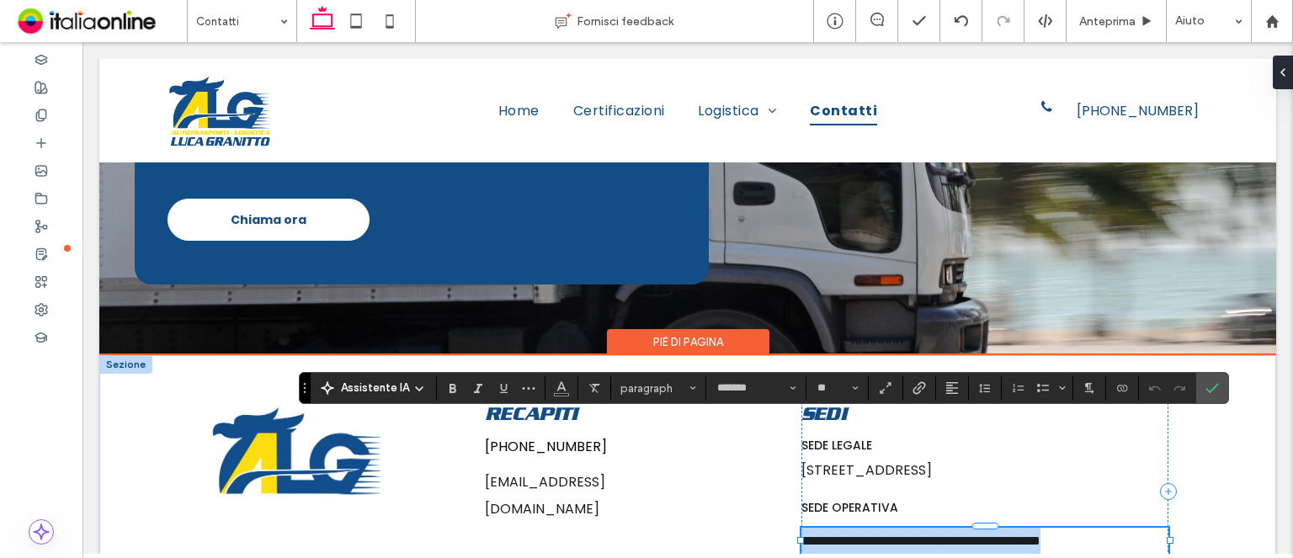
copy span "**********"
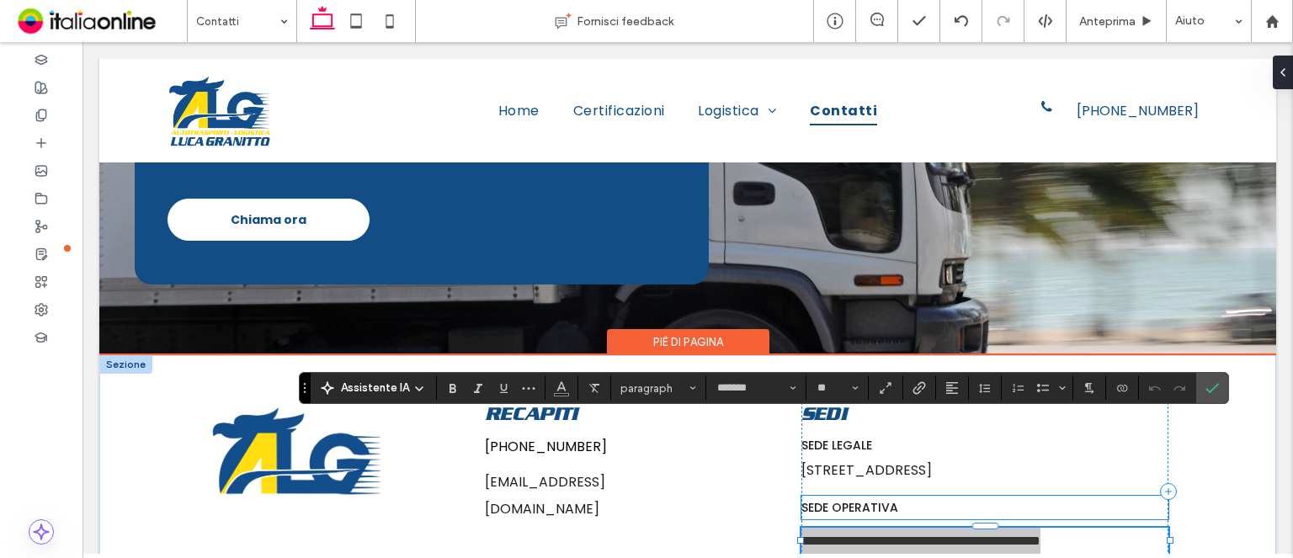
click at [966, 496] on p "SEDE OPERATIVA" at bounding box center [985, 508] width 368 height 24
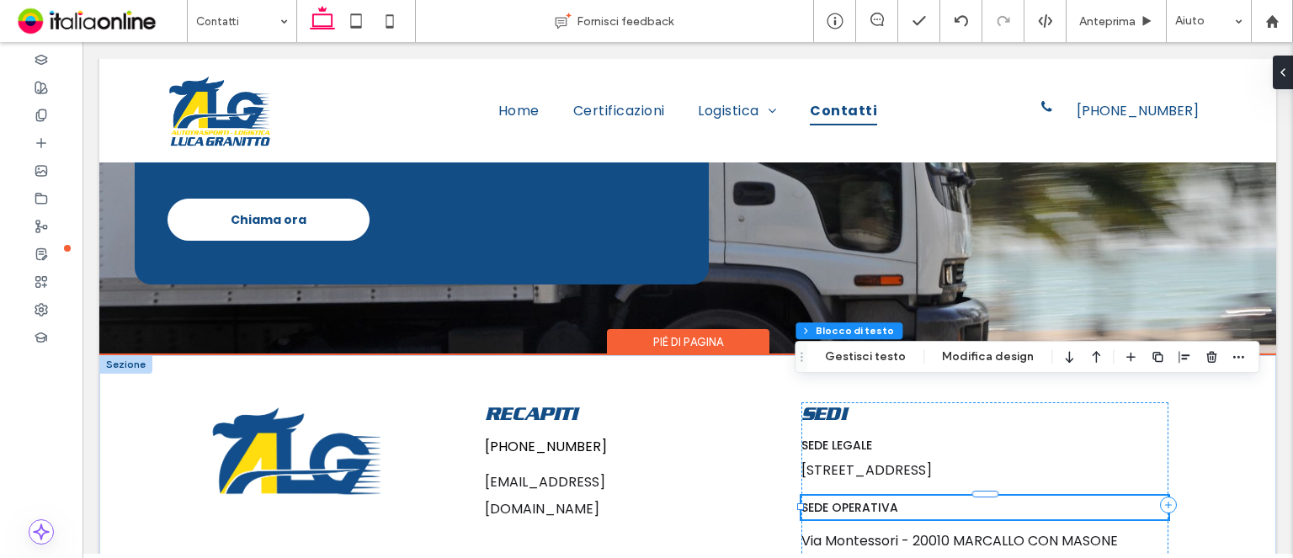
click at [966, 496] on p "SEDE OPERATIVA" at bounding box center [985, 508] width 368 height 24
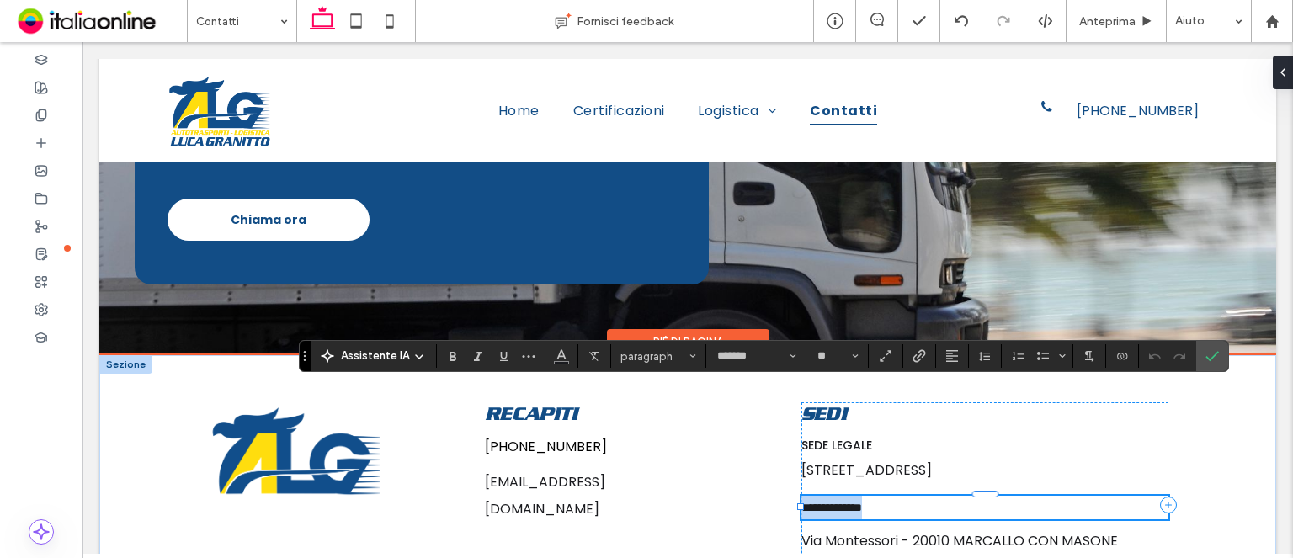
type input "*******"
type input "**"
click at [966, 496] on p "**********" at bounding box center [985, 508] width 368 height 24
